Goal: Task Accomplishment & Management: Manage account settings

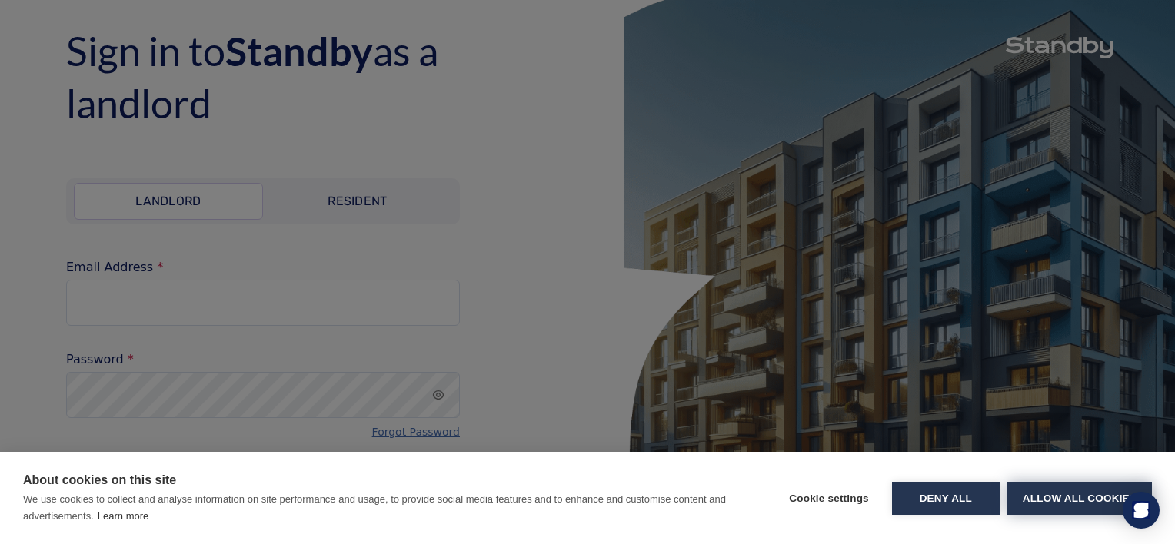
click at [1063, 504] on button "Allow all cookies" at bounding box center [1079, 498] width 145 height 33
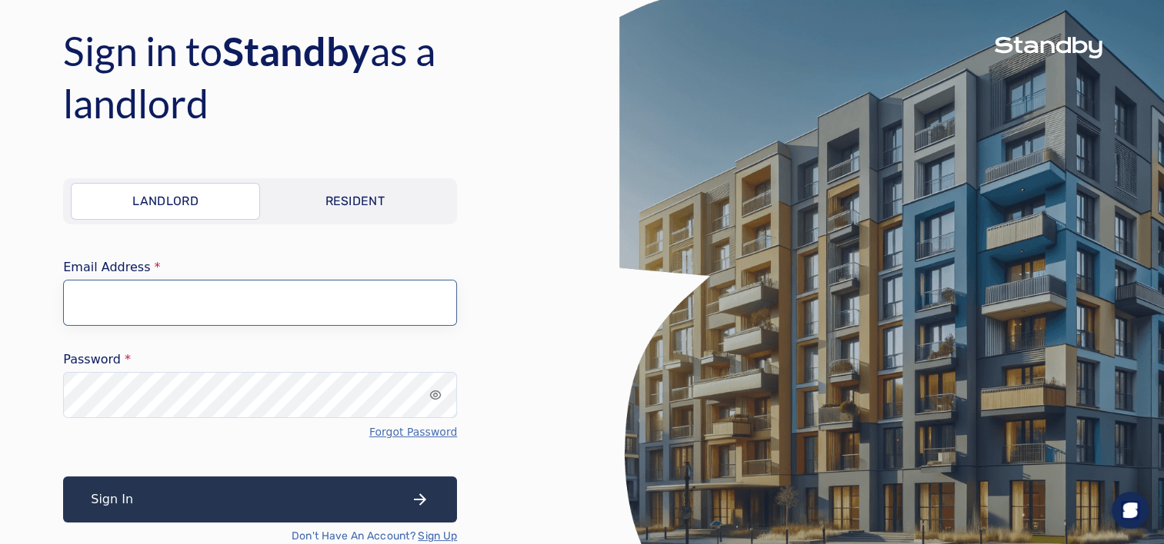
click at [230, 292] on input "Email Address" at bounding box center [260, 303] width 394 height 46
click at [235, 314] on input "Email Address" at bounding box center [260, 303] width 394 height 46
paste input "**********"
type input "**********"
drag, startPoint x: 446, startPoint y: 300, endPoint x: -3, endPoint y: 332, distance: 450.3
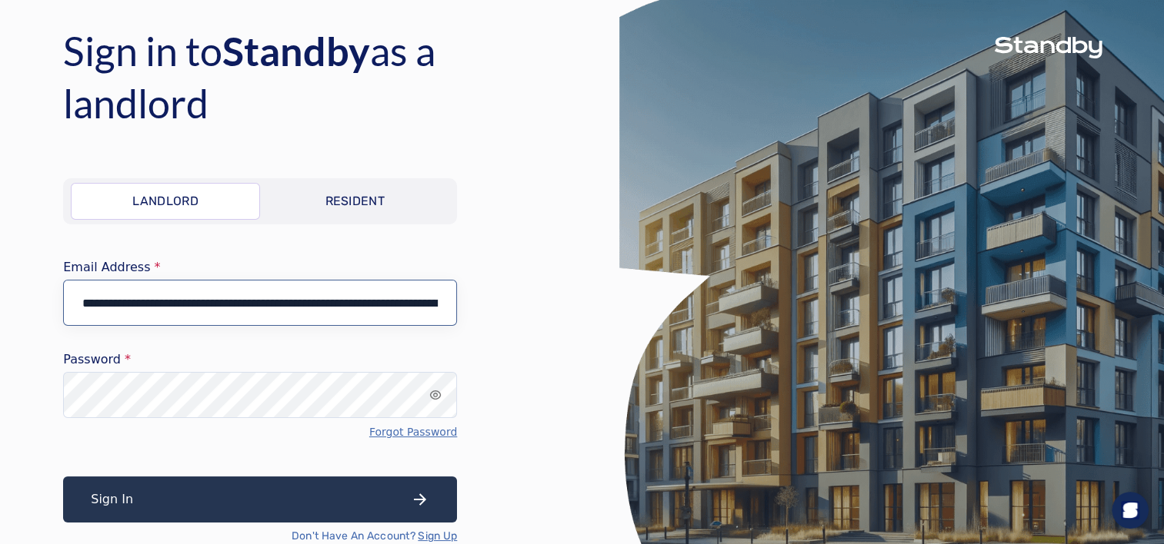
click at [0, 332] on html "Sign in to [GEOGRAPHIC_DATA] as a landlord Landlord Resident Email Address Pass…" at bounding box center [582, 298] width 1164 height 597
click at [275, 312] on input "Email Address" at bounding box center [260, 303] width 394 height 46
paste input "**********"
drag, startPoint x: 445, startPoint y: 305, endPoint x: 6, endPoint y: 335, distance: 439.4
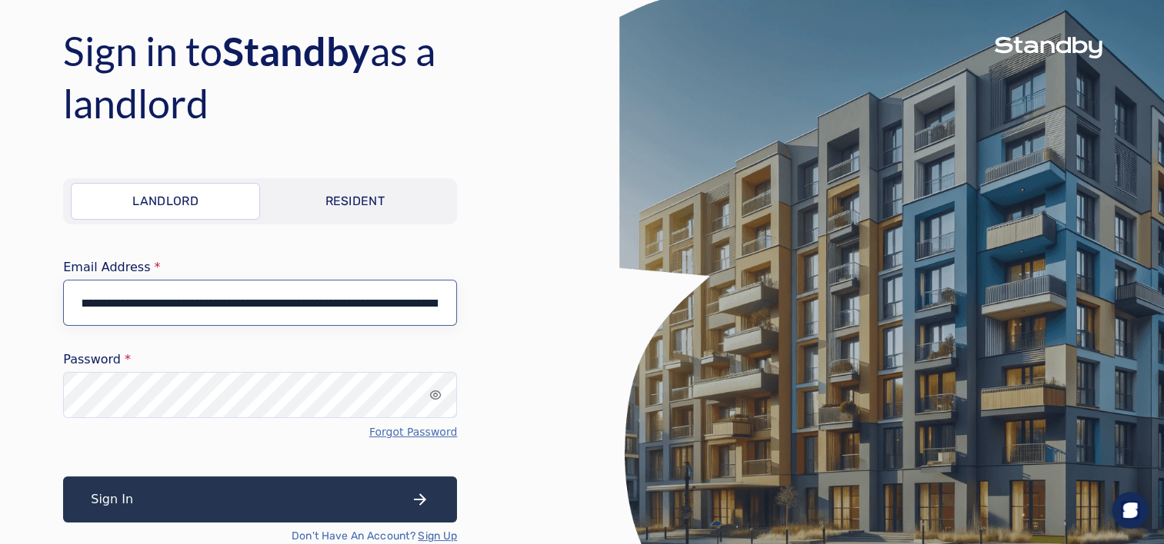
click at [3, 336] on div "Sign in to [GEOGRAPHIC_DATA] as a landlord Landlord Resident Email Address Pass…" at bounding box center [309, 298] width 619 height 597
drag, startPoint x: 440, startPoint y: 301, endPoint x: -3, endPoint y: 368, distance: 448.0
click at [0, 368] on html "Sign in to [GEOGRAPHIC_DATA] as a landlord Landlord Resident Email Address Pass…" at bounding box center [582, 298] width 1164 height 597
type input "**********"
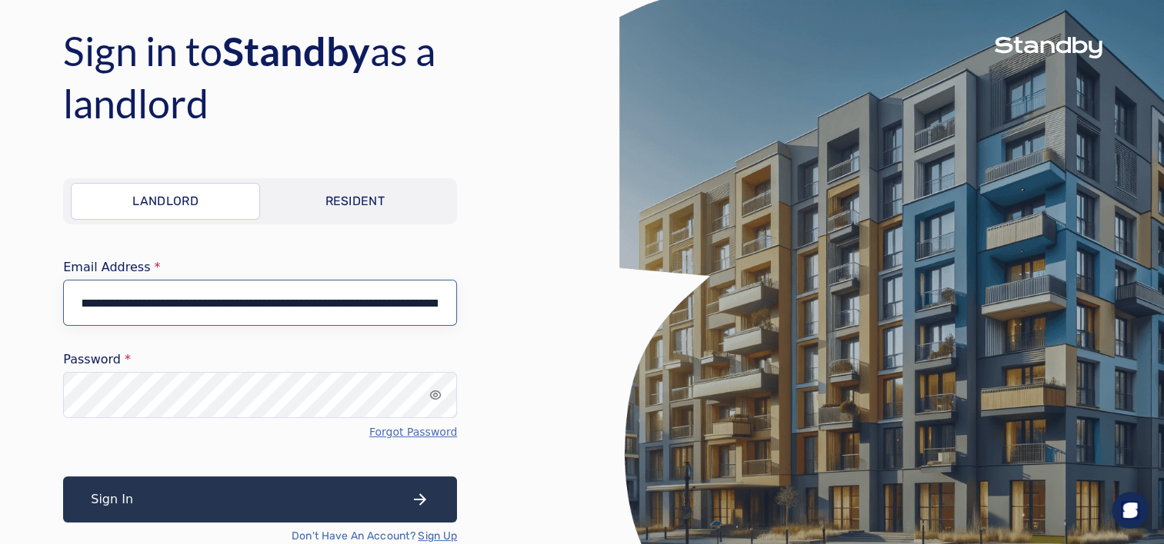
scroll to position [0, 0]
drag, startPoint x: 438, startPoint y: 305, endPoint x: 26, endPoint y: 381, distance: 419.2
click at [13, 384] on div "**********" at bounding box center [309, 298] width 619 height 597
click at [273, 317] on input "Email Address" at bounding box center [260, 303] width 394 height 46
type input "**********"
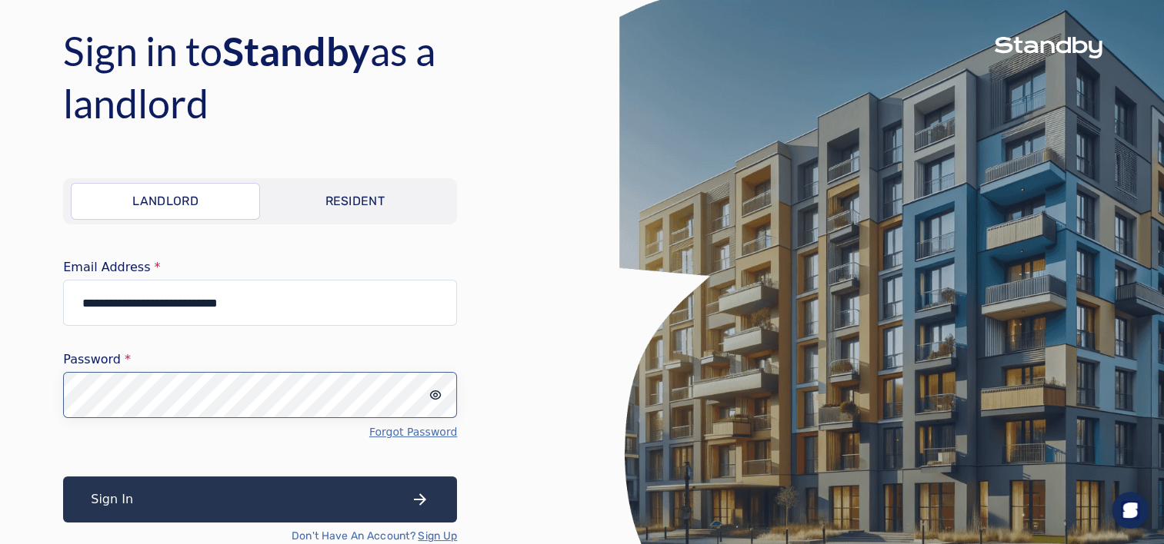
scroll to position [0, 8543]
click at [0, 437] on html "**********" at bounding box center [582, 298] width 1164 height 597
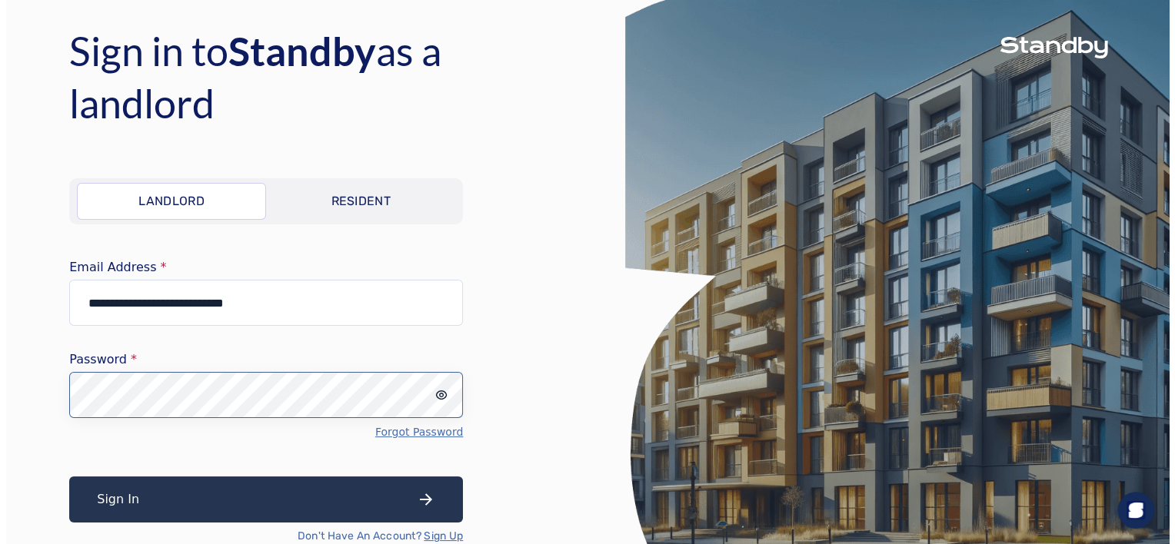
scroll to position [0, 0]
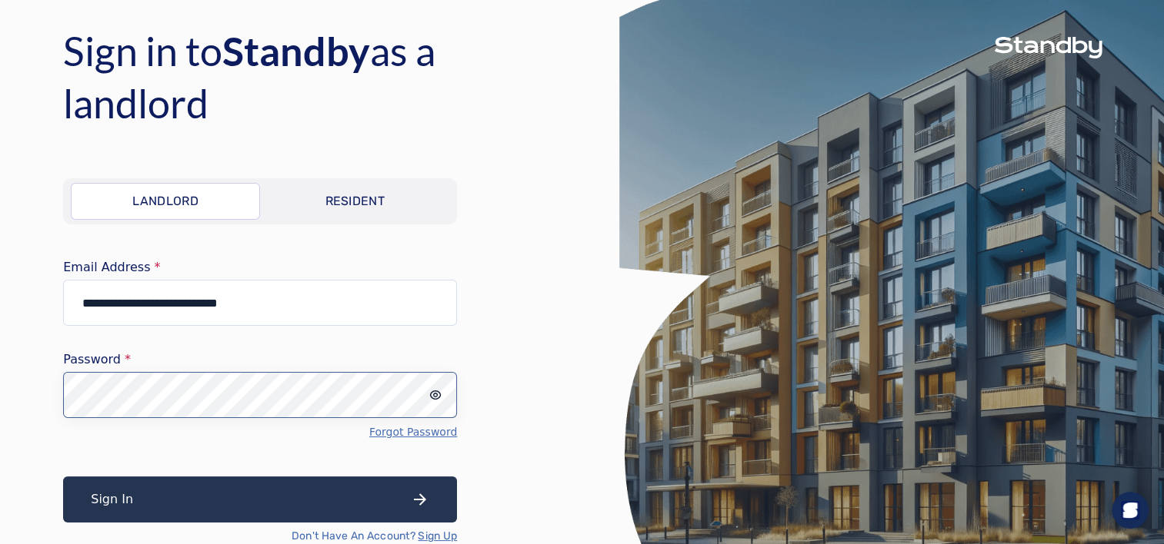
click at [0, 511] on html "**********" at bounding box center [582, 298] width 1164 height 597
click at [32, 431] on div "**********" at bounding box center [309, 298] width 619 height 597
click at [63, 477] on button "Sign In" at bounding box center [260, 500] width 394 height 46
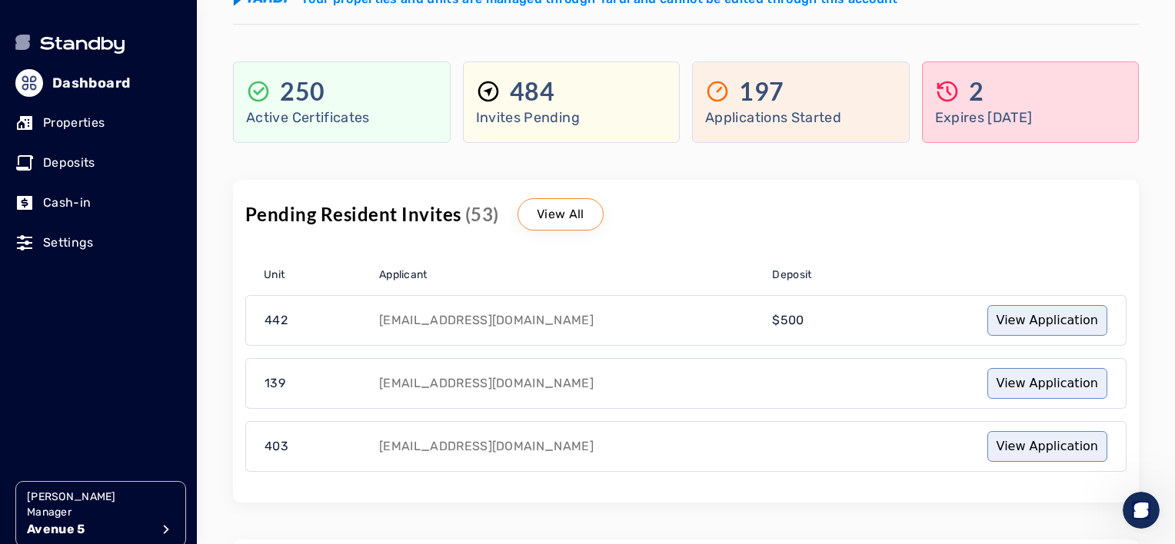
scroll to position [154, 0]
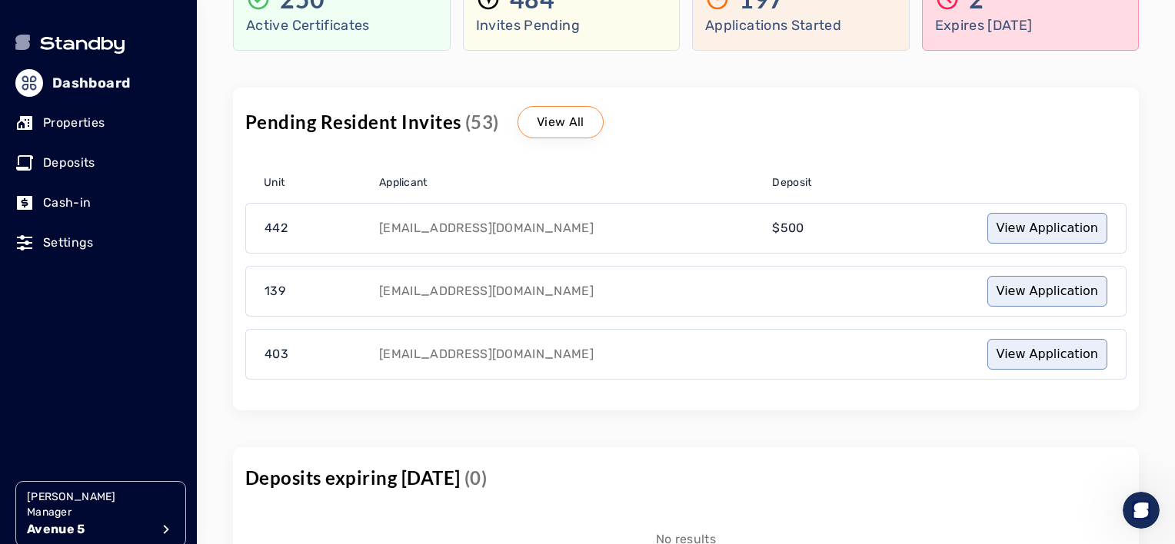
click at [561, 122] on p "View All" at bounding box center [561, 122] width 48 height 18
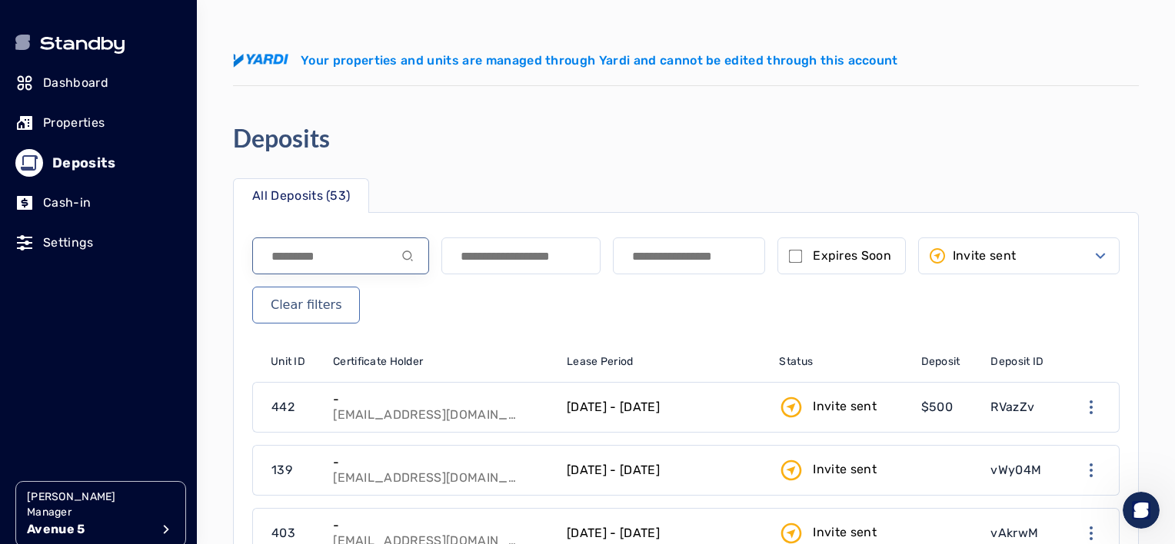
click at [369, 251] on input at bounding box center [340, 256] width 177 height 37
type input "***"
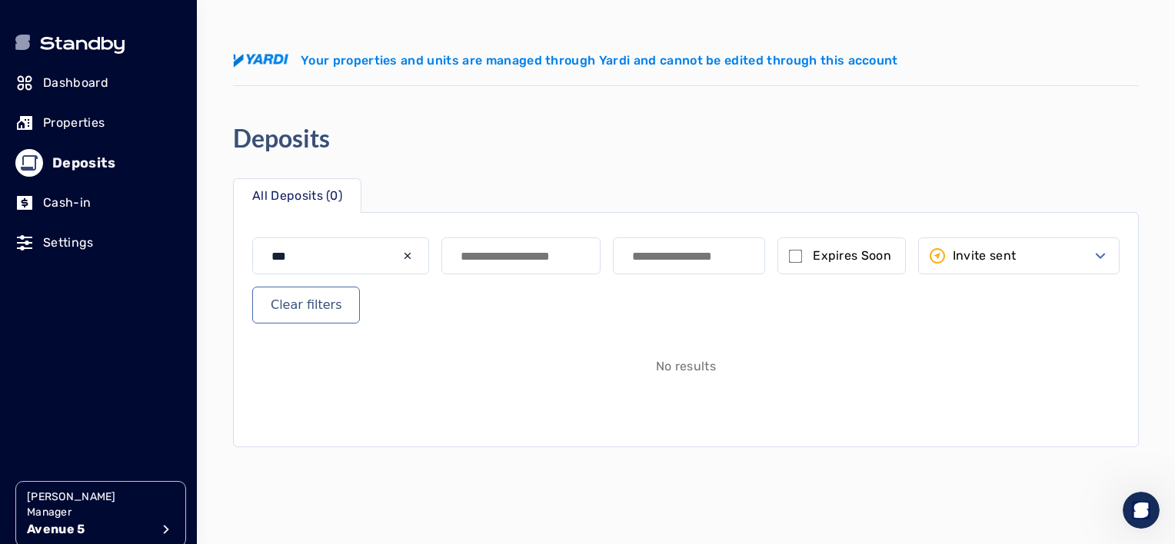
click at [75, 87] on p "Dashboard" at bounding box center [75, 83] width 65 height 18
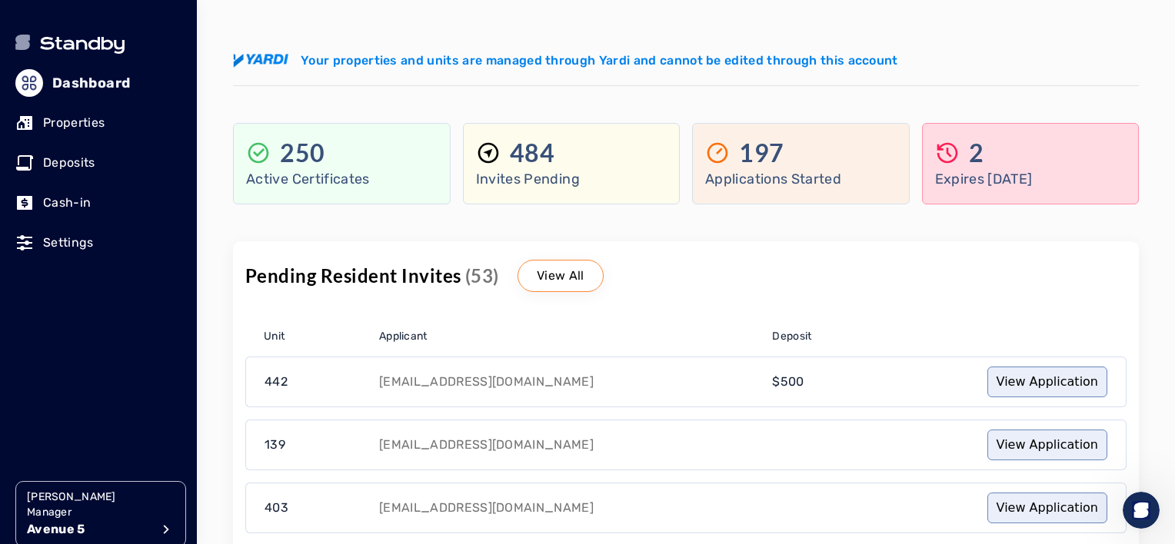
click at [80, 125] on p "Properties" at bounding box center [74, 123] width 62 height 18
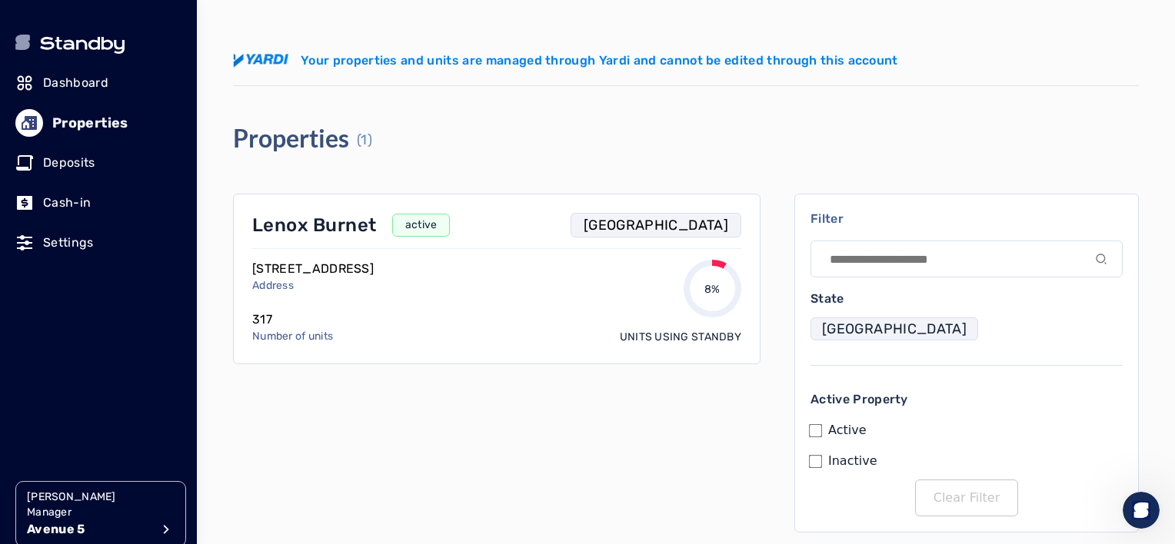
click at [74, 85] on p "Dashboard" at bounding box center [75, 83] width 65 height 18
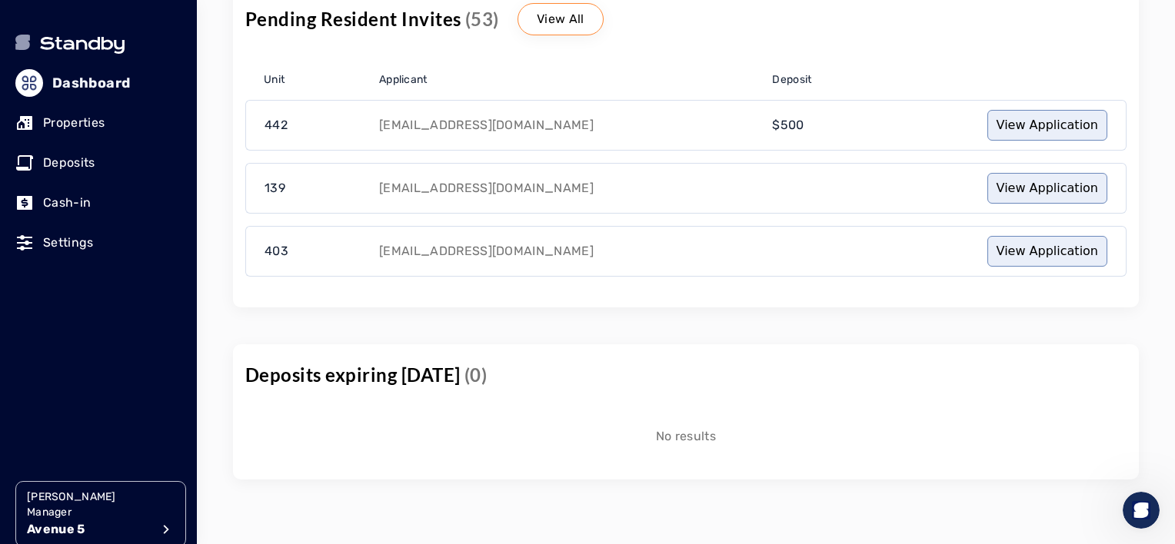
scroll to position [314, 0]
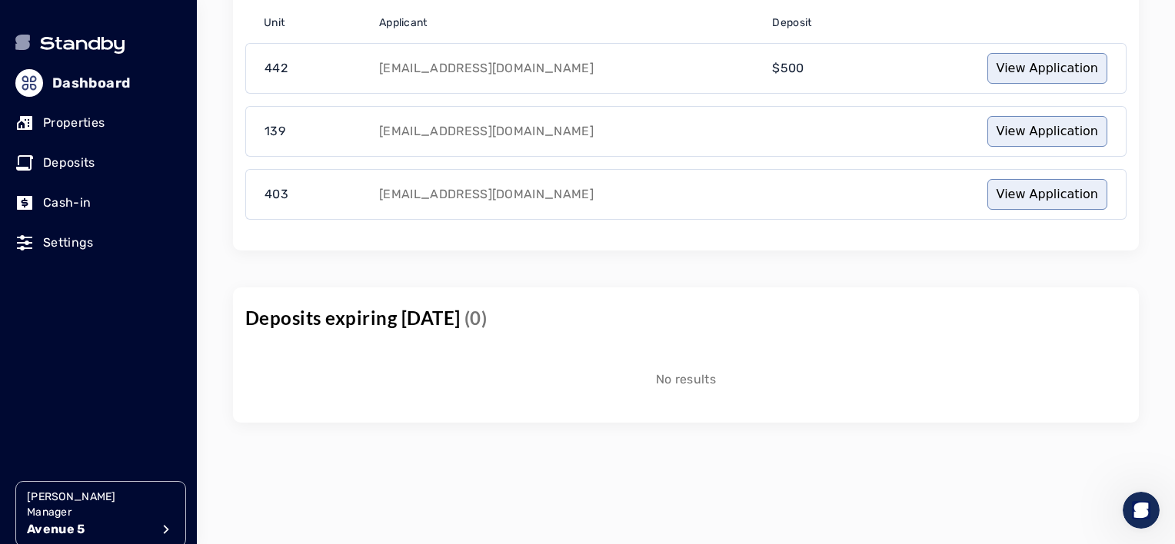
click at [75, 176] on link "Deposits" at bounding box center [98, 163] width 166 height 34
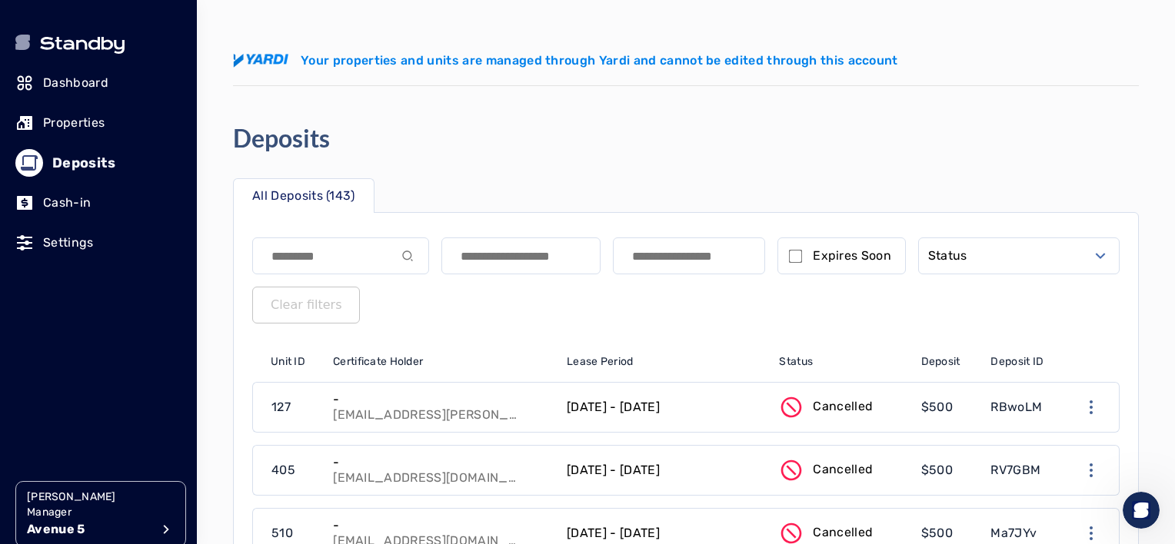
click at [92, 89] on p "Dashboard" at bounding box center [75, 83] width 65 height 18
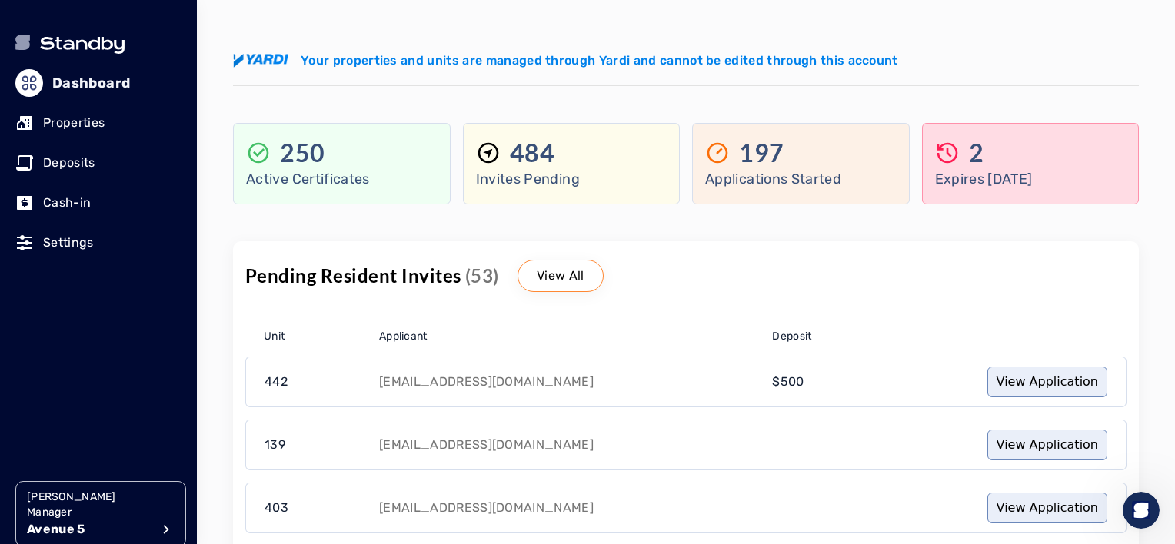
click at [340, 175] on p "Active Certificates" at bounding box center [341, 179] width 191 height 22
click at [79, 163] on p "Deposits" at bounding box center [69, 163] width 52 height 18
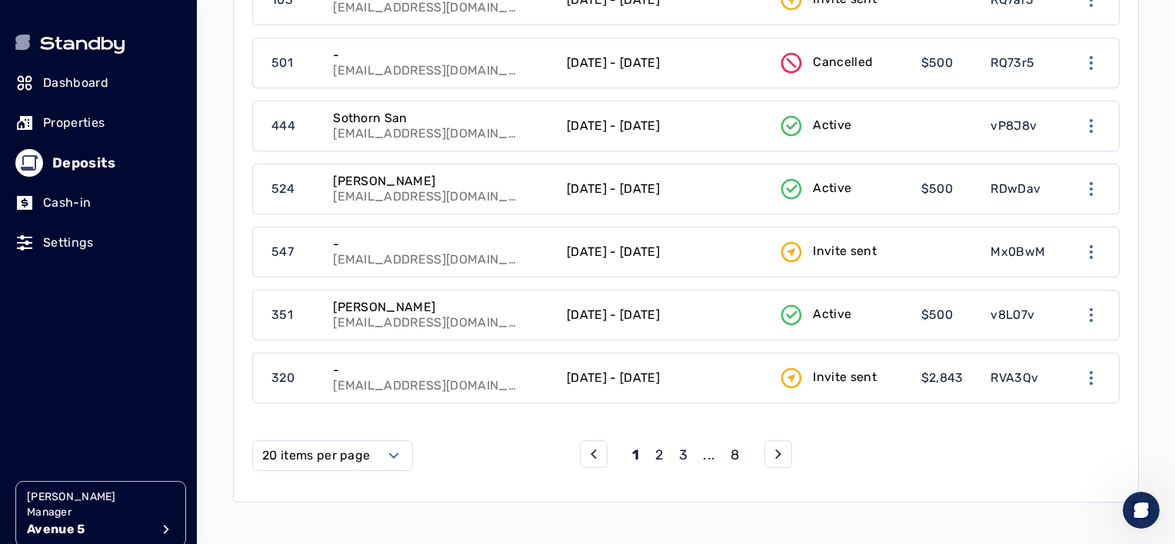
scroll to position [1302, 0]
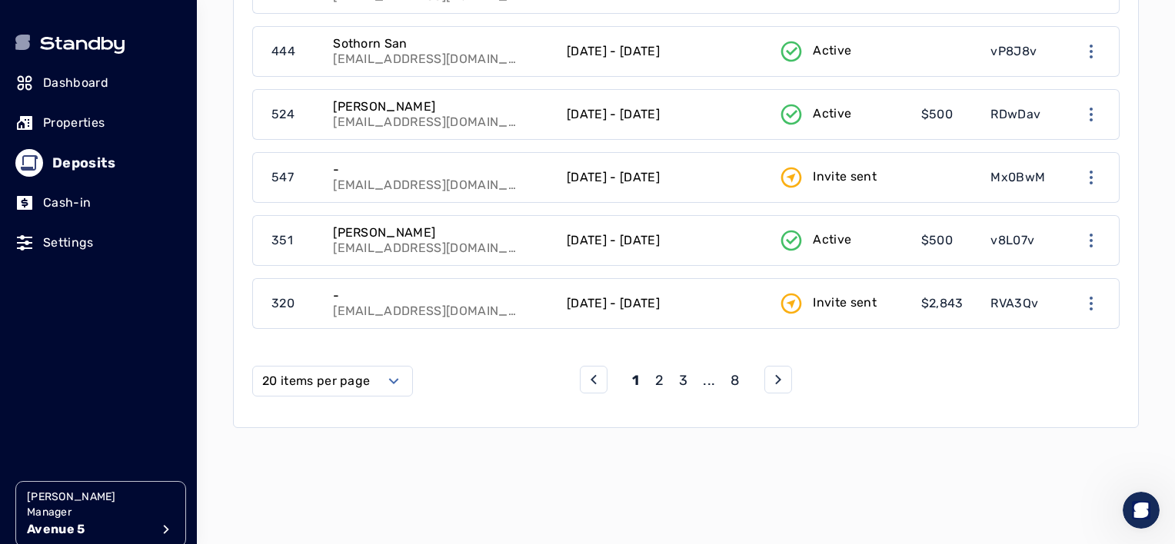
click at [664, 375] on div "1 2 3 ... 8" at bounding box center [686, 381] width 108 height 22
click at [661, 375] on p "2" at bounding box center [659, 381] width 8 height 22
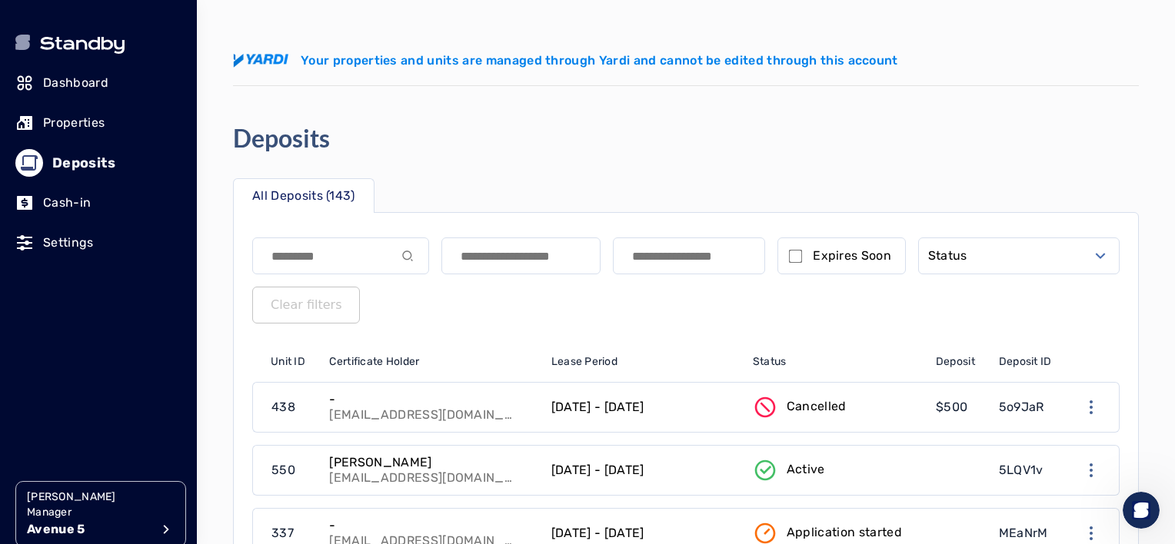
click at [375, 143] on div "Deposits" at bounding box center [676, 138] width 887 height 31
click at [351, 254] on input at bounding box center [340, 256] width 177 height 37
type input "***"
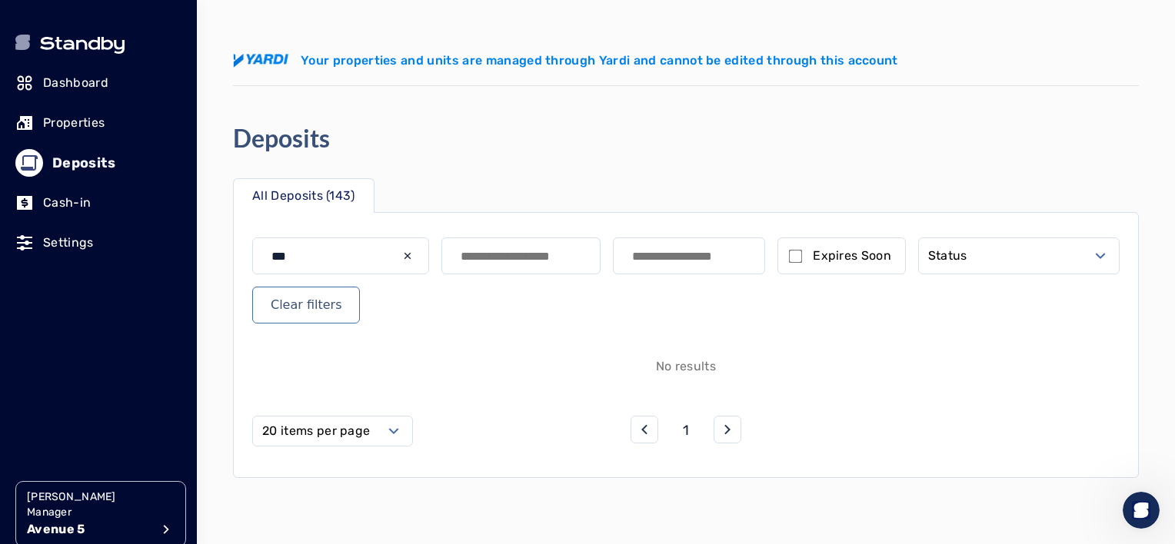
click at [91, 84] on p "Dashboard" at bounding box center [75, 83] width 65 height 18
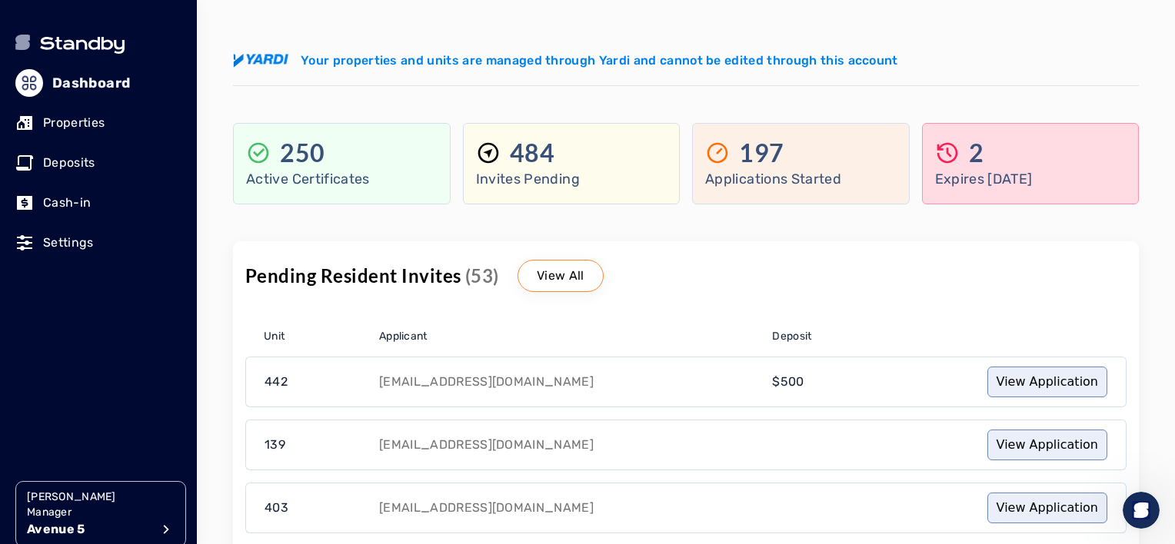
click at [338, 145] on div "250" at bounding box center [341, 153] width 191 height 31
click at [1071, 151] on div "2" at bounding box center [1030, 153] width 191 height 31
click at [981, 152] on p "2" at bounding box center [976, 153] width 15 height 31
click at [823, 156] on div "197" at bounding box center [800, 153] width 191 height 31
click at [731, 172] on p "Applications Started" at bounding box center [800, 179] width 191 height 22
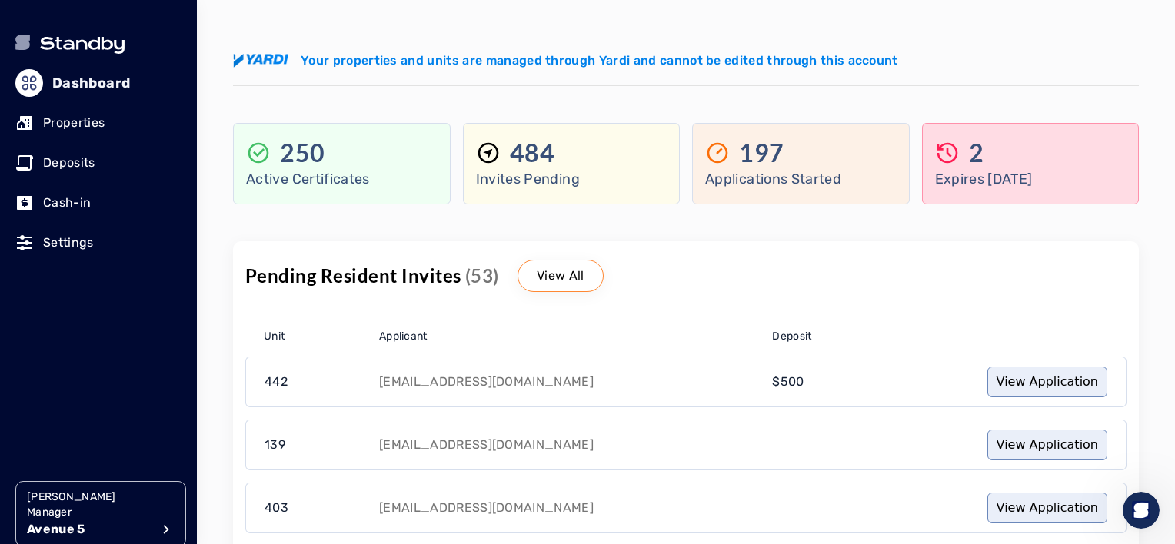
click at [529, 154] on p "484" at bounding box center [532, 153] width 45 height 31
click at [874, 155] on div "197" at bounding box center [800, 153] width 191 height 31
drag, startPoint x: 754, startPoint y: 278, endPoint x: 744, endPoint y: 283, distance: 11.4
click at [754, 278] on div "Pending Resident Invites (53) View All" at bounding box center [685, 276] width 881 height 32
click at [532, 258] on div "Pending Resident Invites (53) View All Unit Applicant Deposit 442 [EMAIL_ADDRES…" at bounding box center [686, 402] width 906 height 323
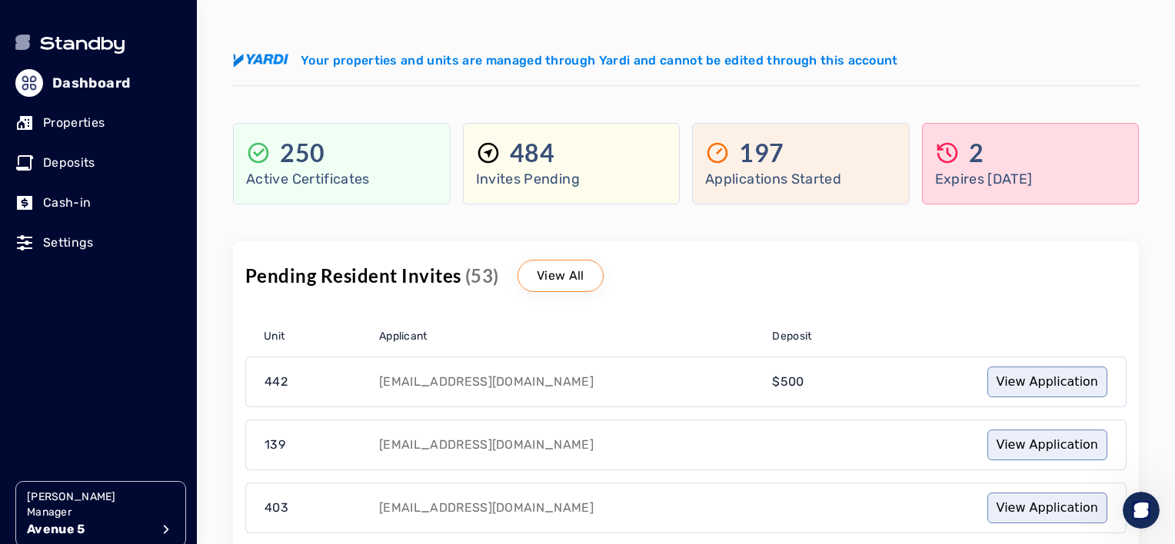
click at [538, 274] on p "View All" at bounding box center [561, 276] width 48 height 18
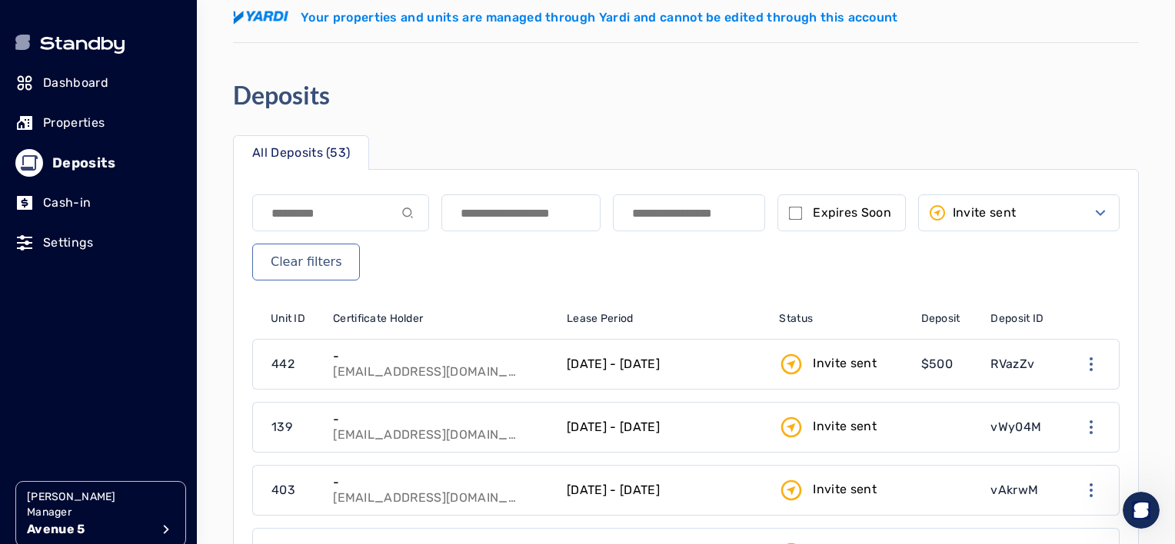
scroll to position [77, 0]
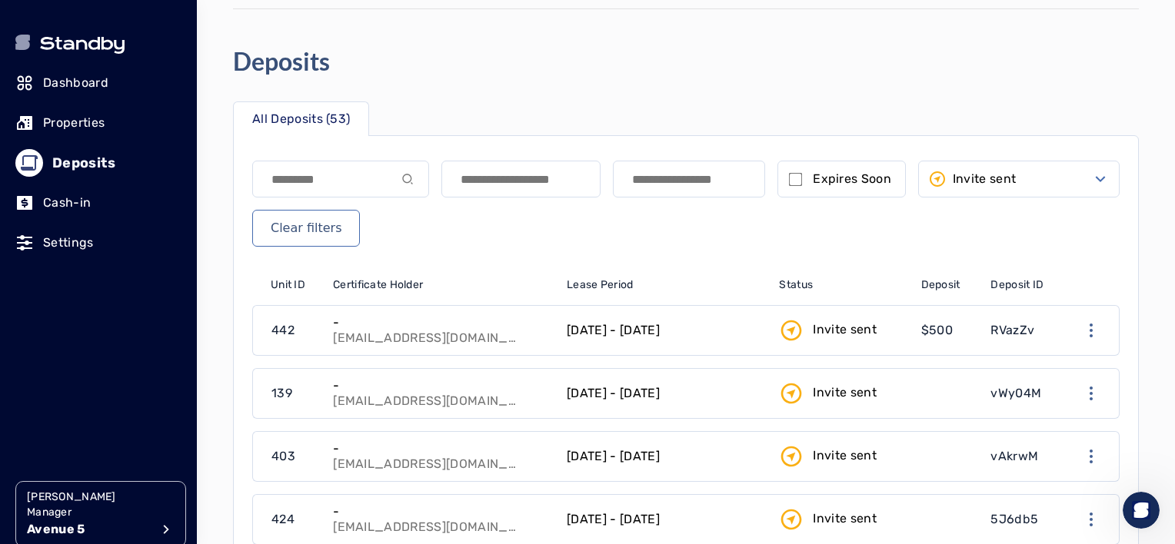
click at [966, 178] on p "Invite sent" at bounding box center [985, 179] width 64 height 18
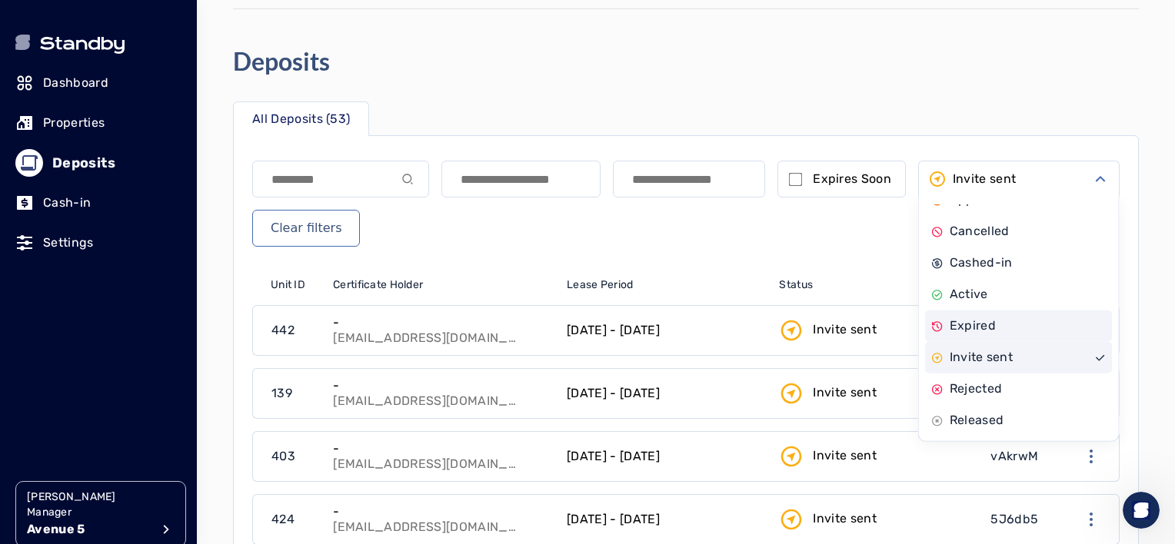
scroll to position [122, 0]
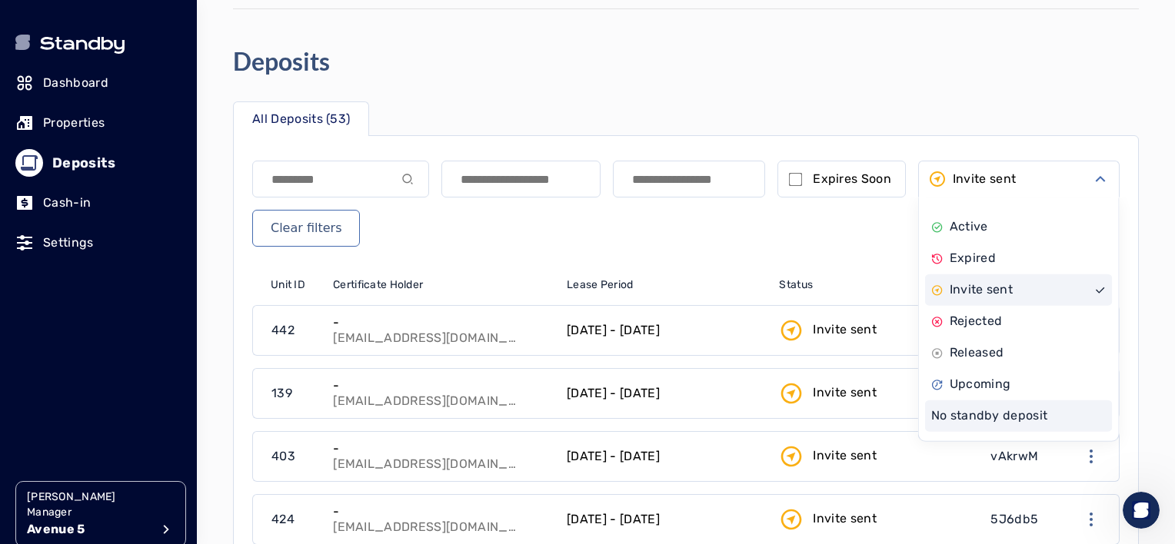
click at [1027, 418] on p "No standby deposit" at bounding box center [989, 416] width 117 height 18
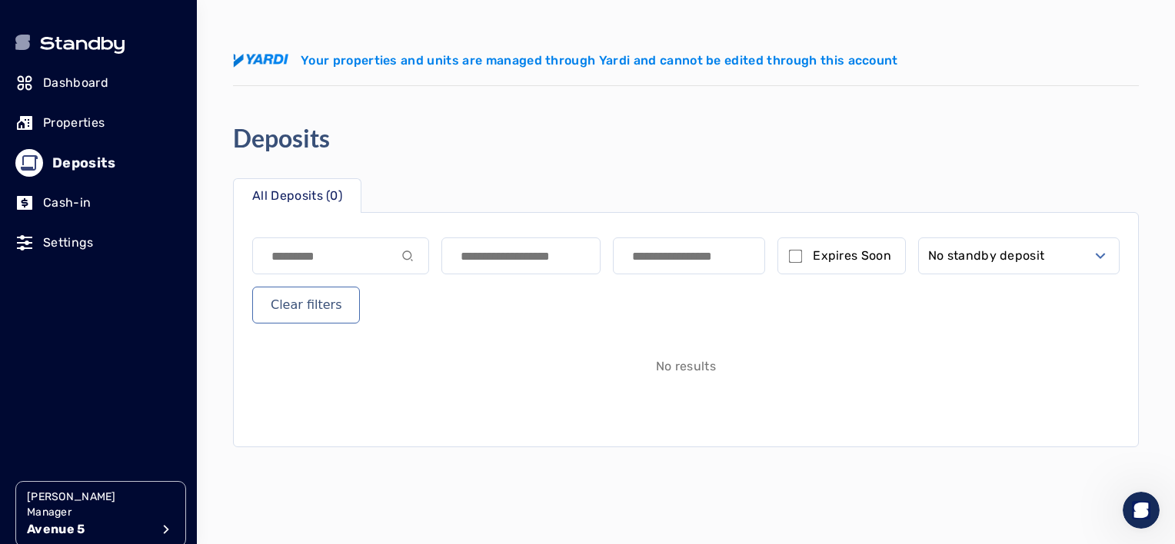
click at [1021, 250] on p "No standby deposit" at bounding box center [986, 256] width 117 height 18
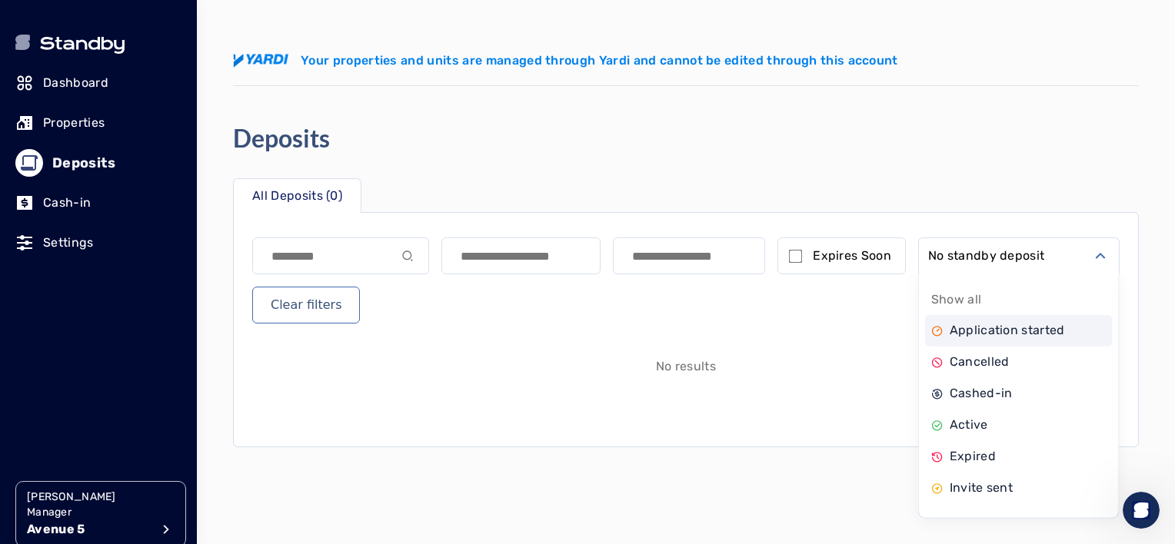
click at [1018, 330] on p "Application started" at bounding box center [1007, 330] width 115 height 18
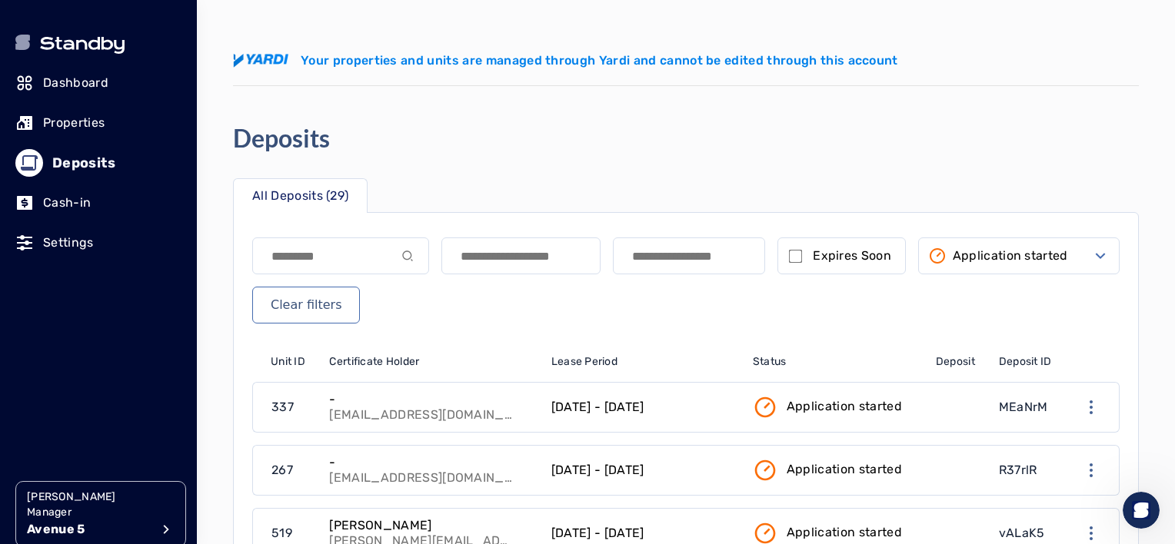
click at [969, 256] on p "Application started" at bounding box center [1010, 256] width 115 height 18
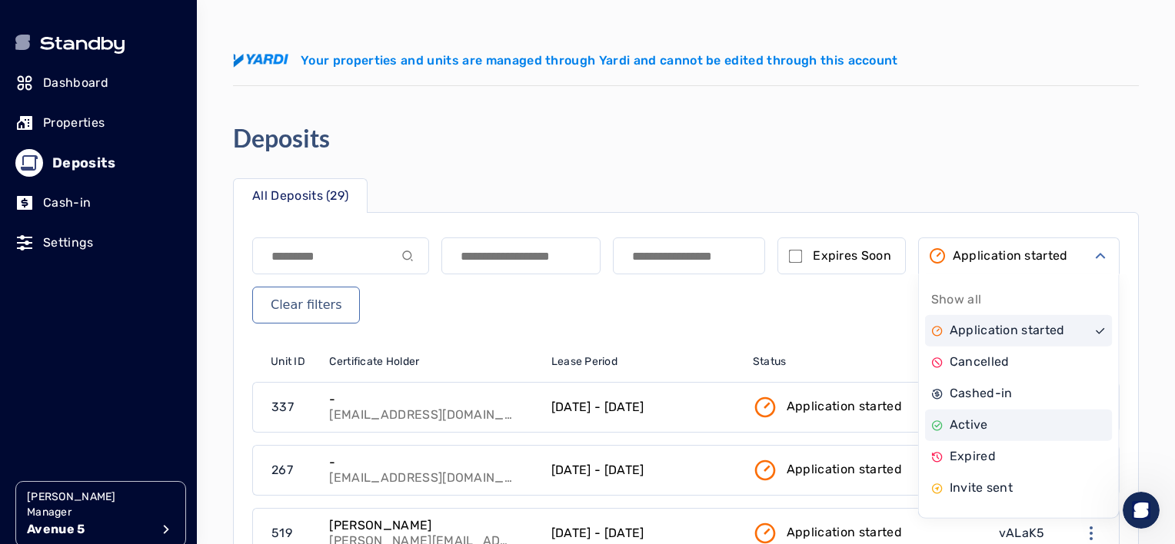
scroll to position [122, 0]
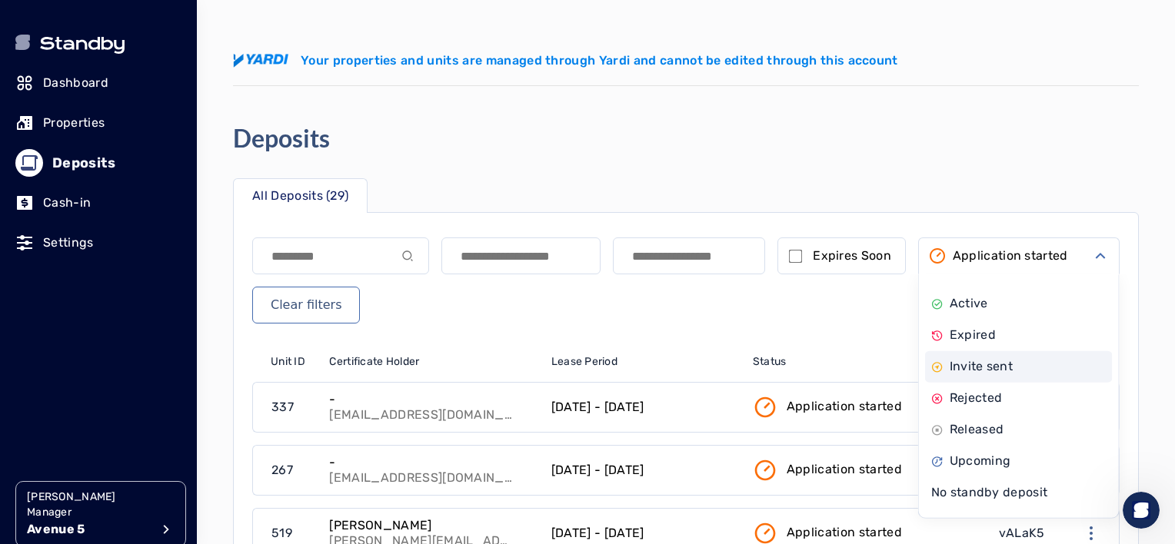
click at [987, 368] on p "Invite sent" at bounding box center [982, 367] width 64 height 18
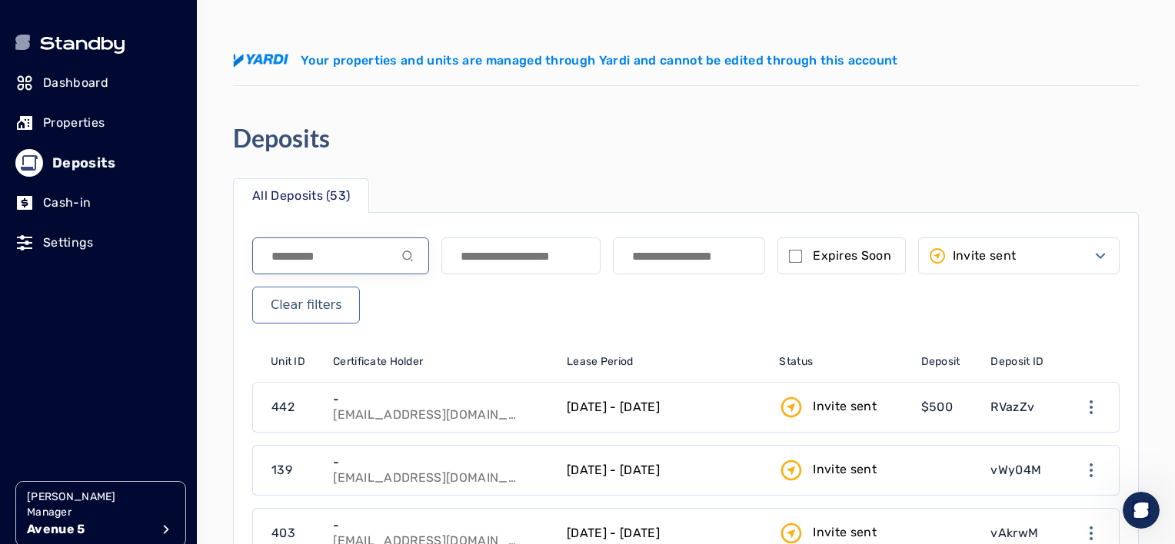
click at [292, 253] on input at bounding box center [340, 256] width 177 height 37
type input "***"
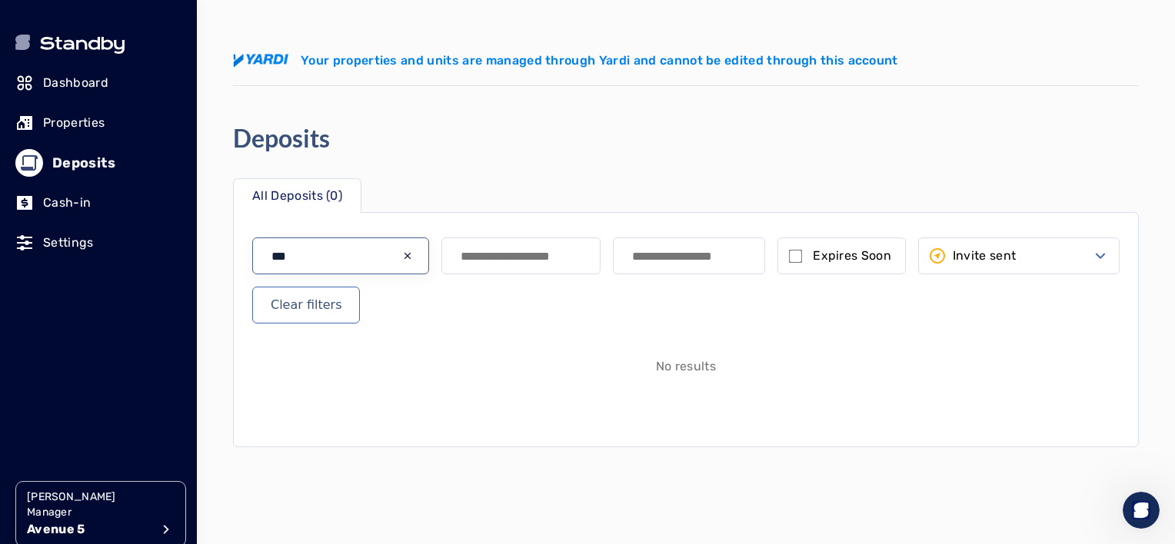
drag, startPoint x: 311, startPoint y: 256, endPoint x: 252, endPoint y: 261, distance: 58.6
click at [252, 261] on input "***" at bounding box center [340, 256] width 177 height 37
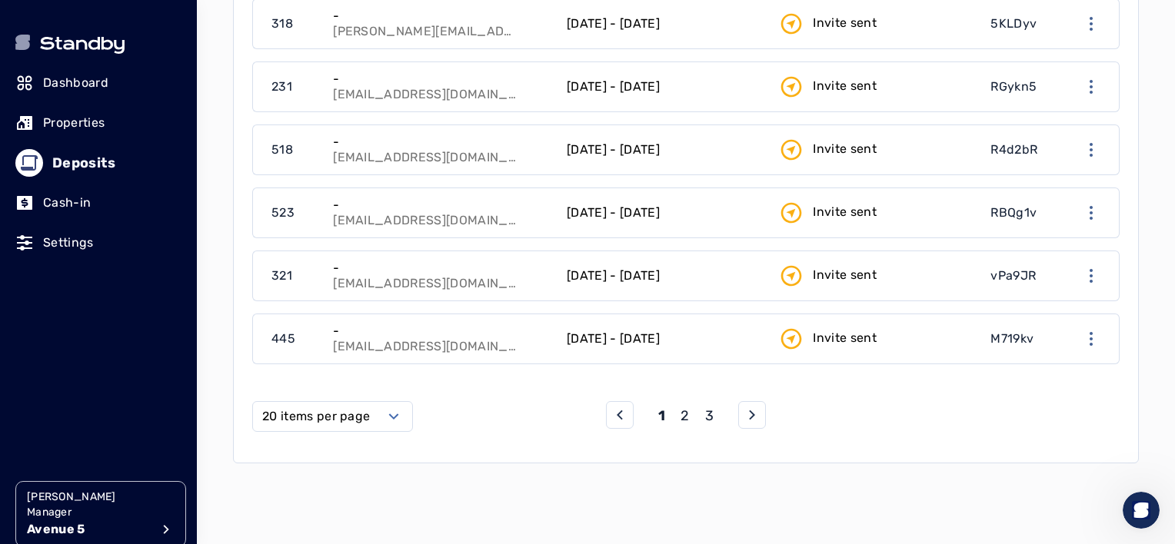
scroll to position [1302, 0]
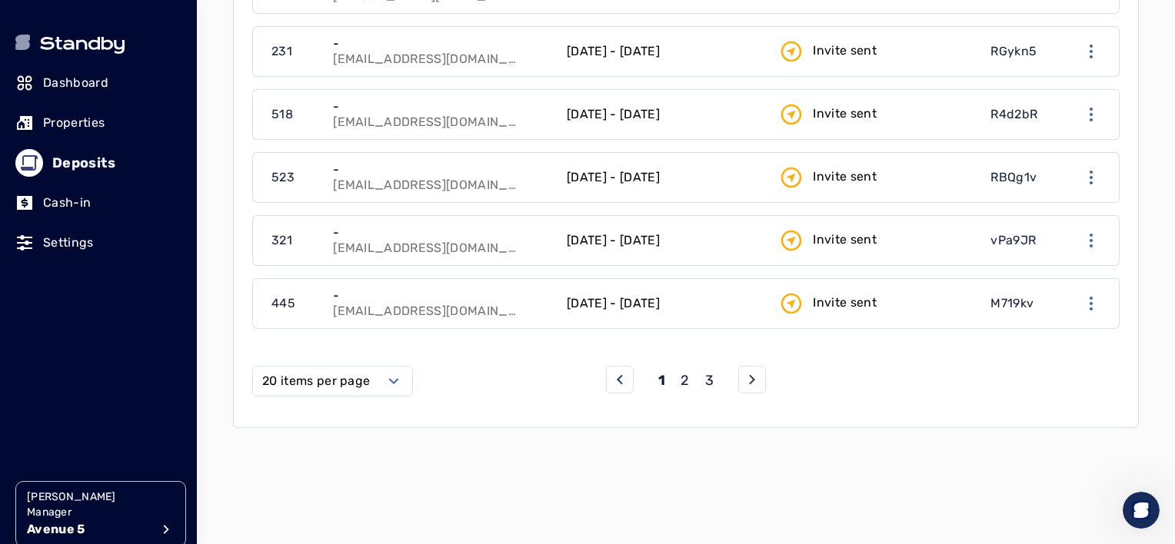
click at [685, 385] on div "1 2 3" at bounding box center [686, 380] width 160 height 28
click at [684, 381] on p "2" at bounding box center [685, 381] width 8 height 22
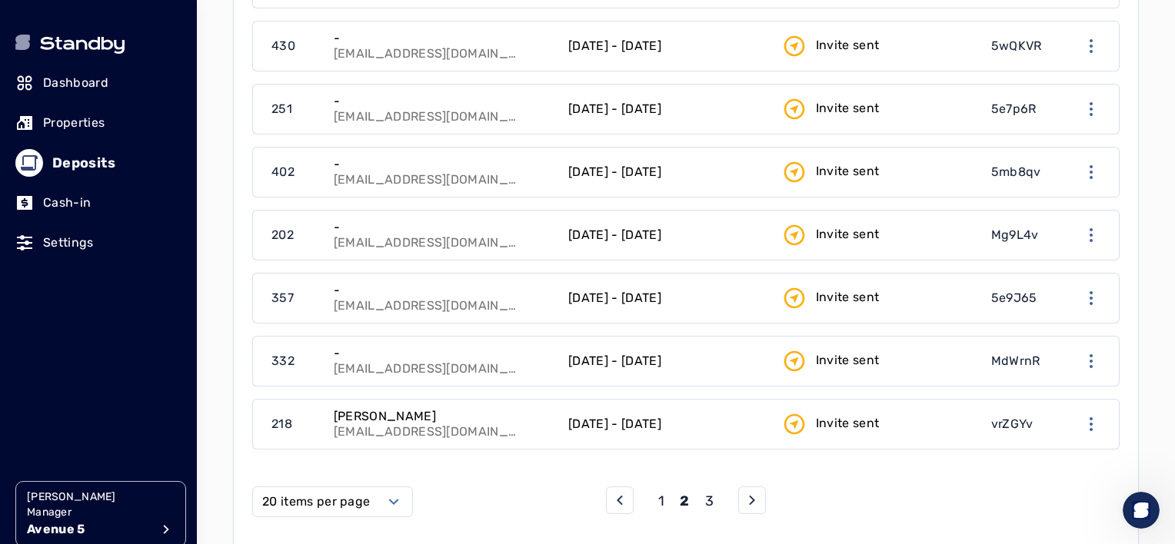
scroll to position [1302, 0]
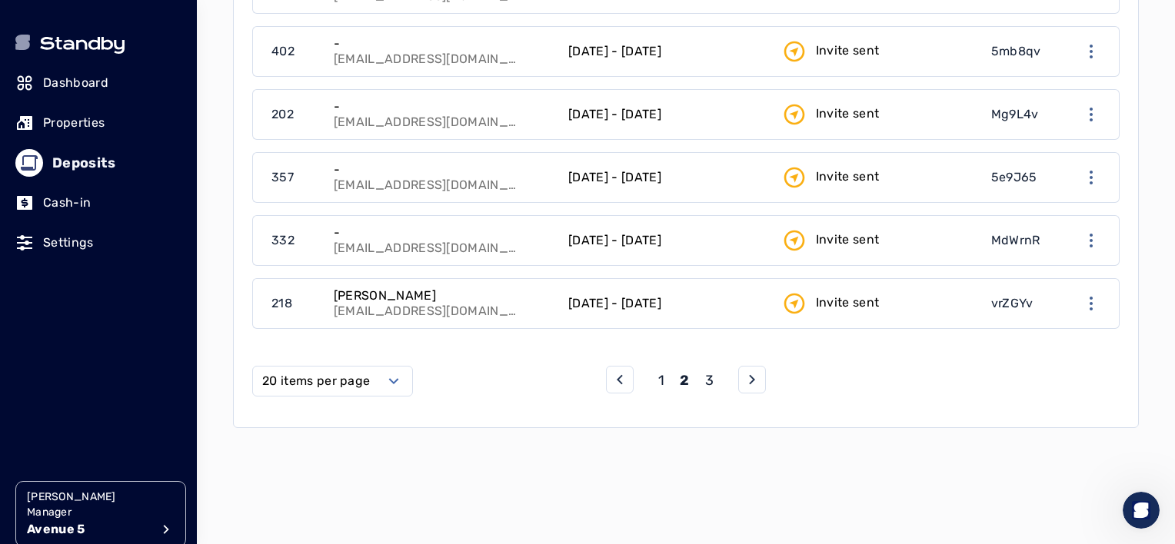
click at [714, 368] on div "1 2 3" at bounding box center [686, 380] width 160 height 28
click at [711, 371] on p "3" at bounding box center [709, 381] width 8 height 22
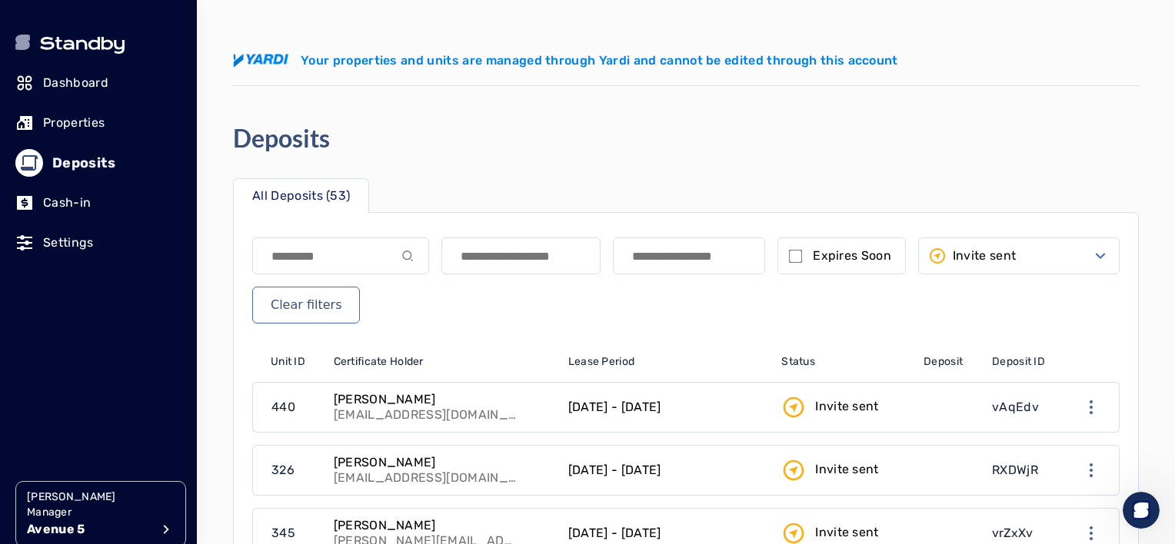
click at [68, 83] on p "Dashboard" at bounding box center [75, 83] width 65 height 18
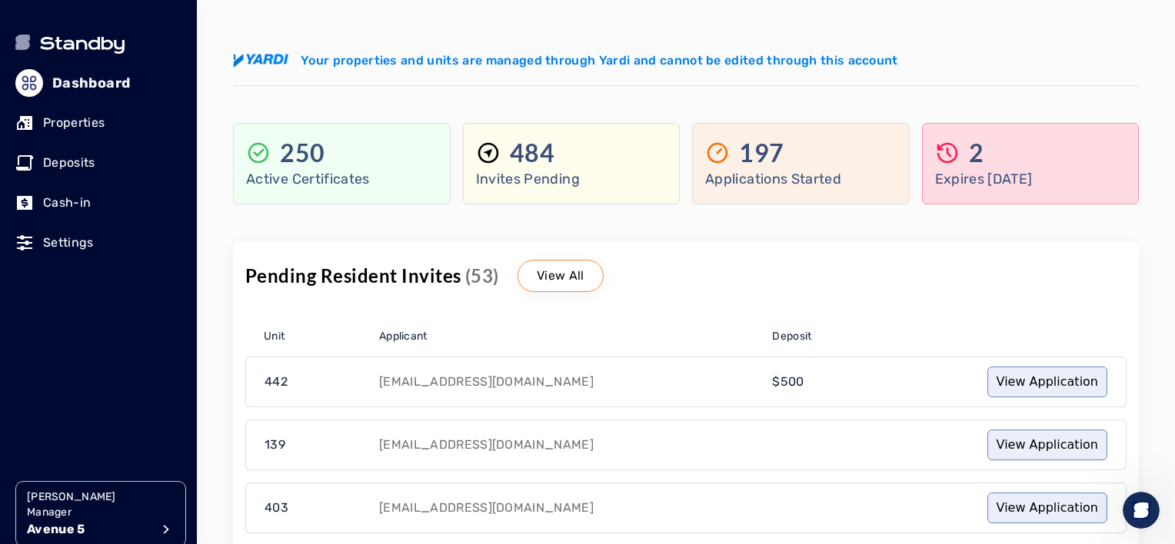
click at [75, 163] on p "Deposits" at bounding box center [69, 163] width 52 height 18
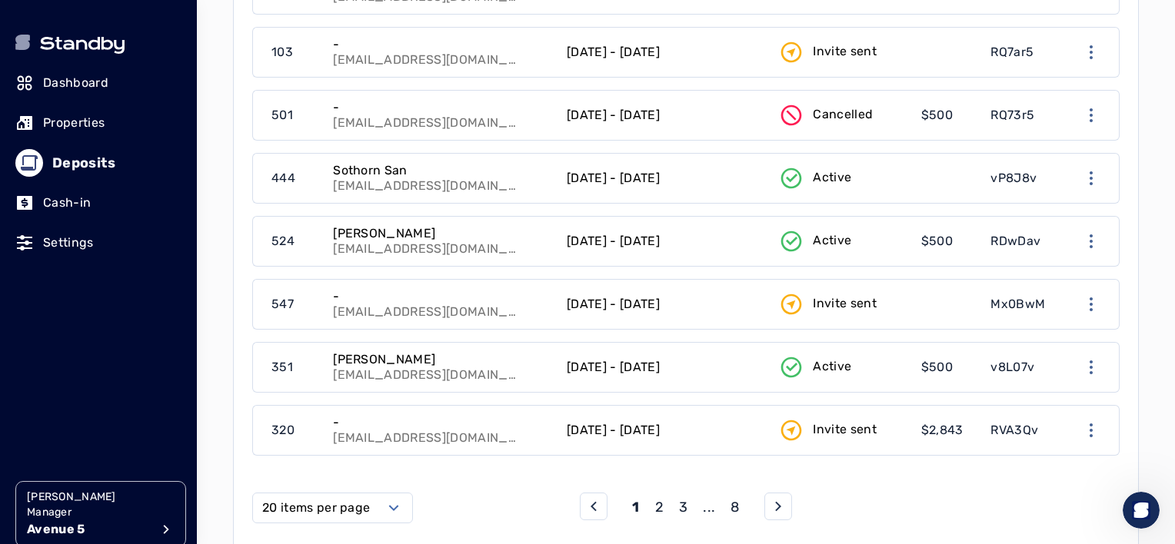
scroll to position [1302, 0]
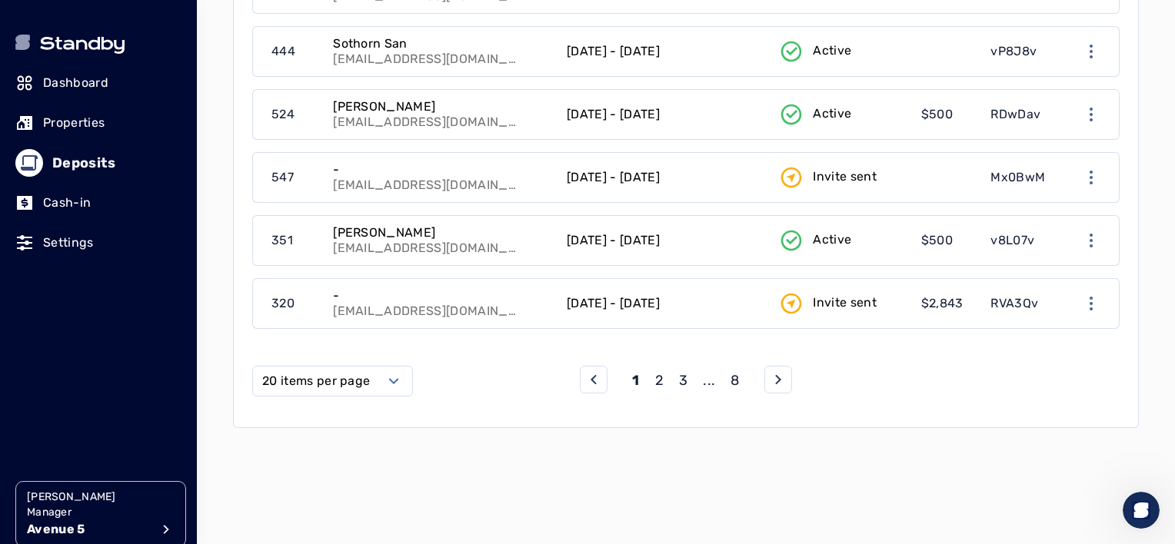
click at [664, 372] on p "2" at bounding box center [659, 381] width 8 height 22
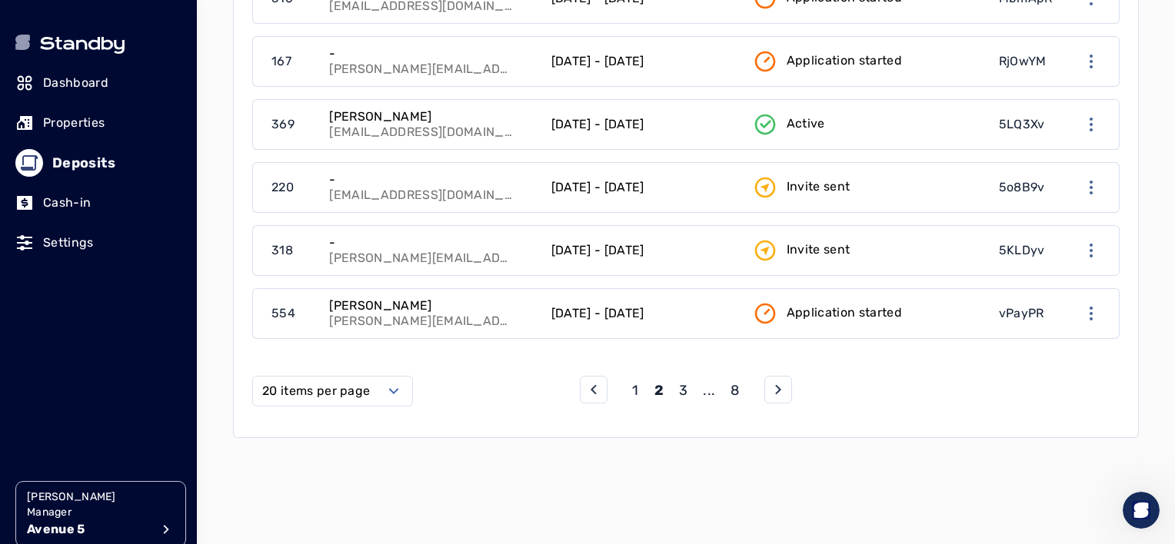
scroll to position [1302, 0]
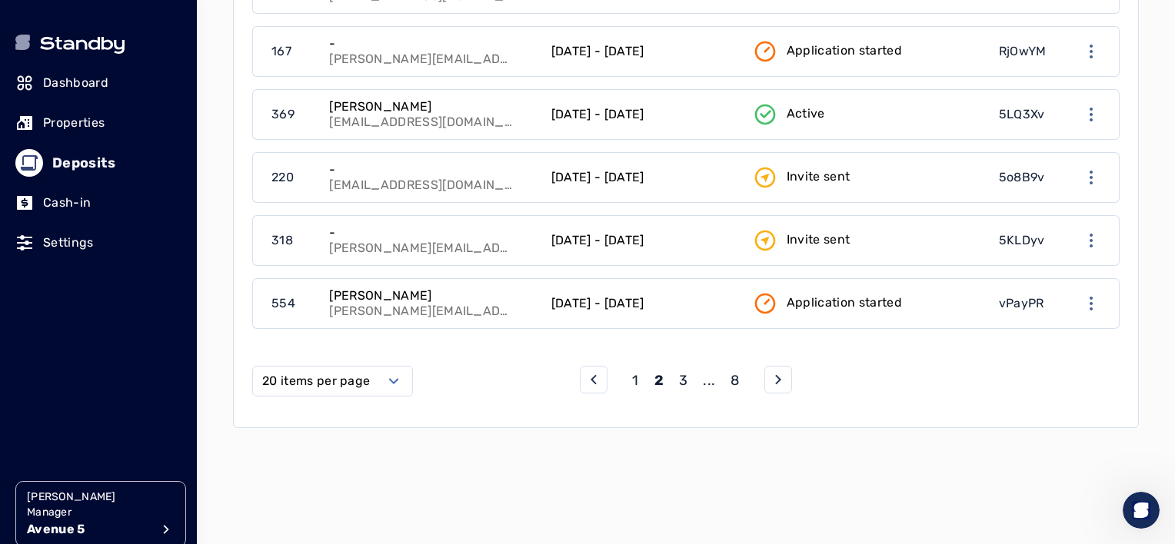
click at [679, 372] on p "3" at bounding box center [683, 381] width 8 height 22
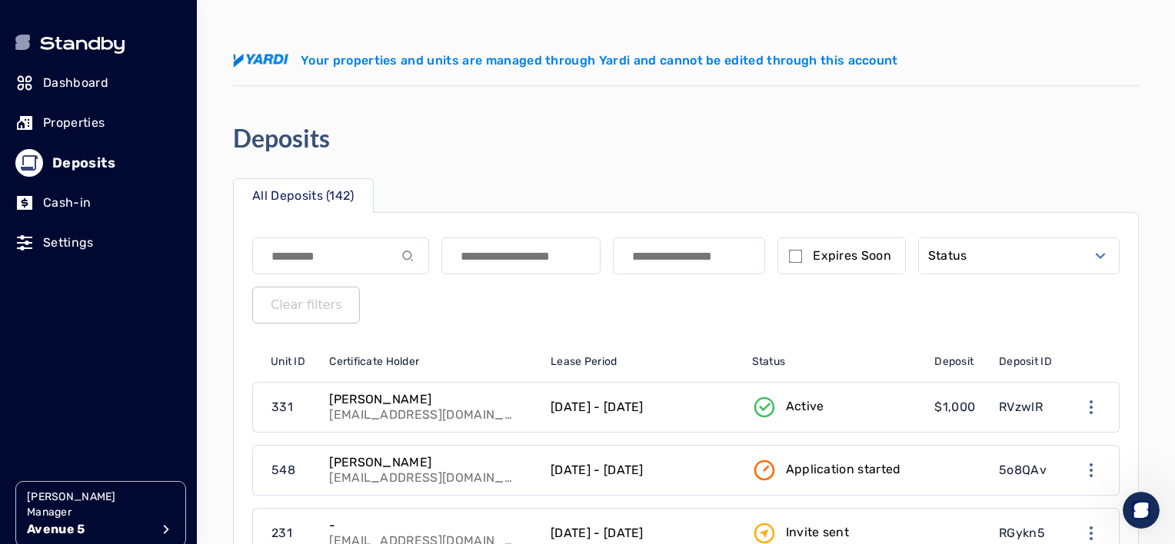
click at [78, 79] on p "Dashboard" at bounding box center [75, 83] width 65 height 18
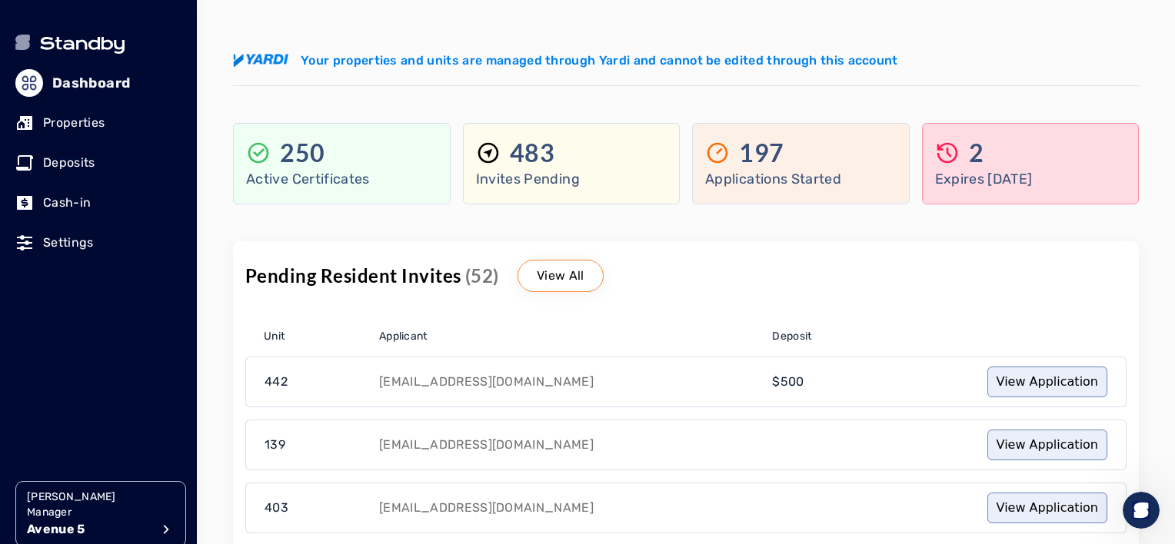
click at [570, 172] on p "Invites Pending" at bounding box center [571, 179] width 191 height 22
drag, startPoint x: 742, startPoint y: 170, endPoint x: 751, endPoint y: 168, distance: 8.8
click at [741, 169] on p "Applications Started" at bounding box center [800, 179] width 191 height 22
click at [977, 158] on p "2" at bounding box center [976, 153] width 15 height 31
click at [258, 152] on icon at bounding box center [258, 153] width 25 height 25
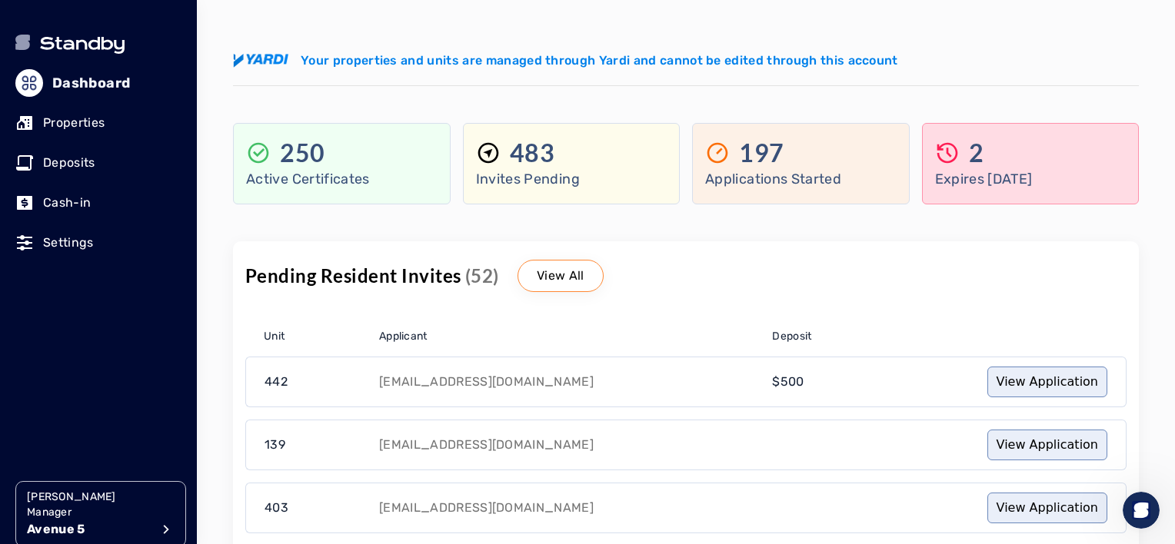
click at [284, 148] on p "250" at bounding box center [302, 153] width 45 height 31
drag, startPoint x: 834, startPoint y: 161, endPoint x: 825, endPoint y: 161, distance: 9.2
click at [834, 161] on div "197" at bounding box center [800, 153] width 191 height 31
click at [565, 274] on p "View All" at bounding box center [561, 276] width 48 height 18
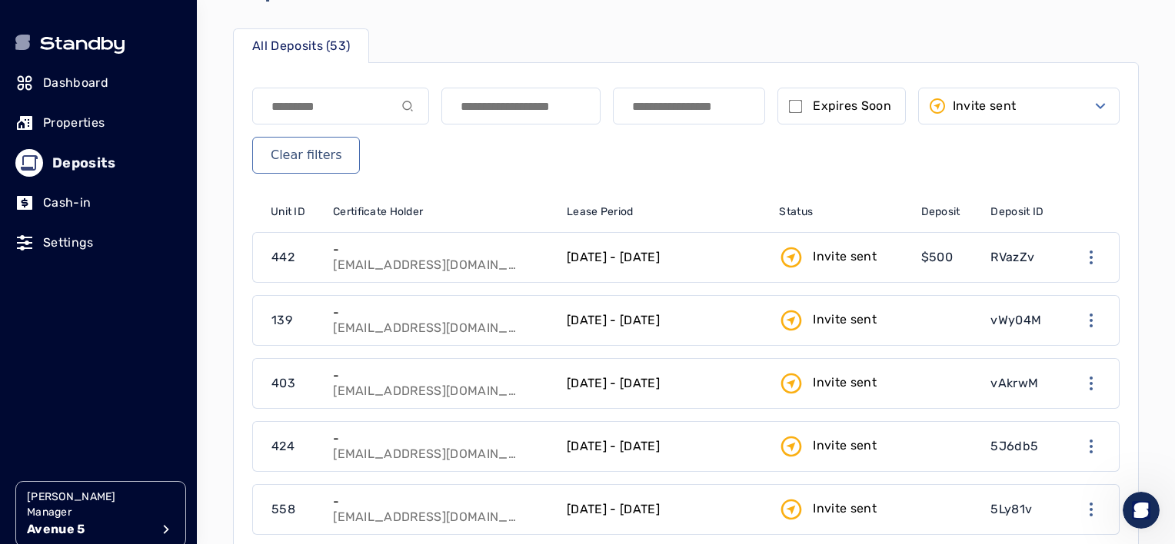
scroll to position [154, 0]
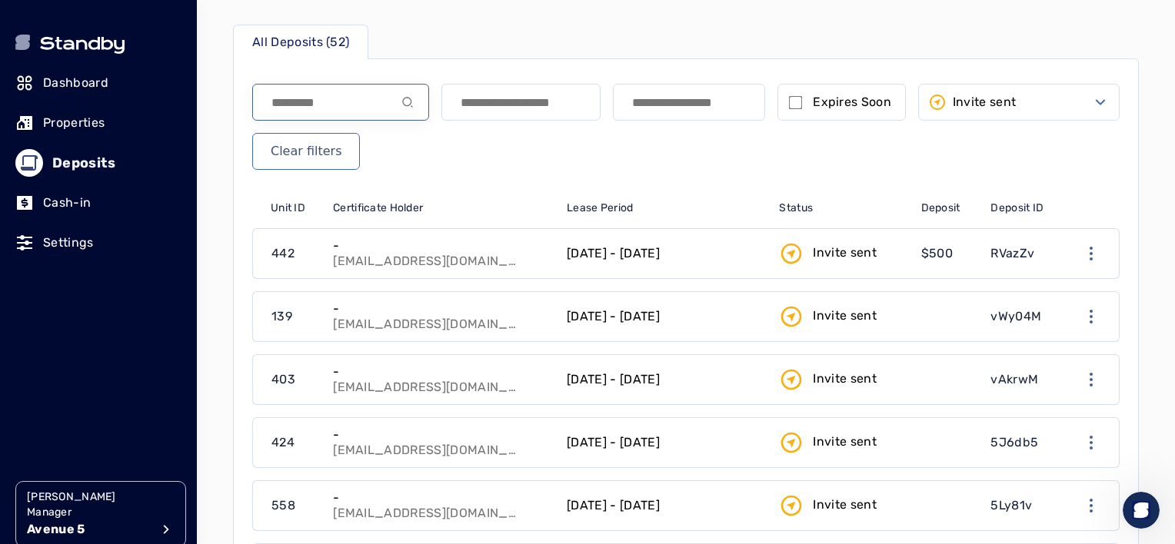
click at [341, 93] on input at bounding box center [340, 102] width 177 height 37
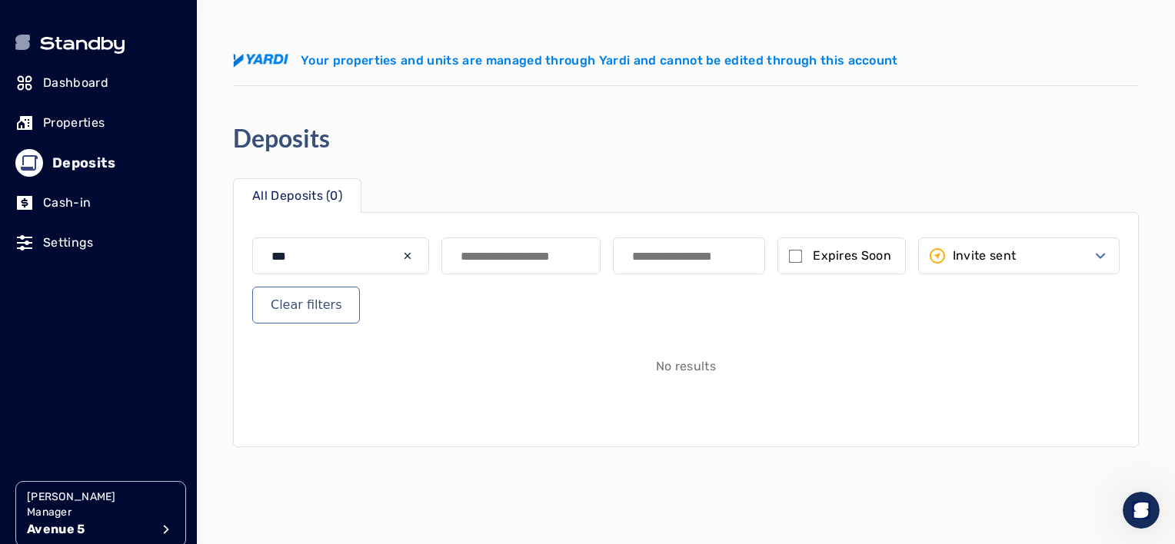
click at [856, 262] on label "Expires Soon" at bounding box center [852, 256] width 78 height 18
click at [954, 247] on p "Active" at bounding box center [972, 256] width 38 height 18
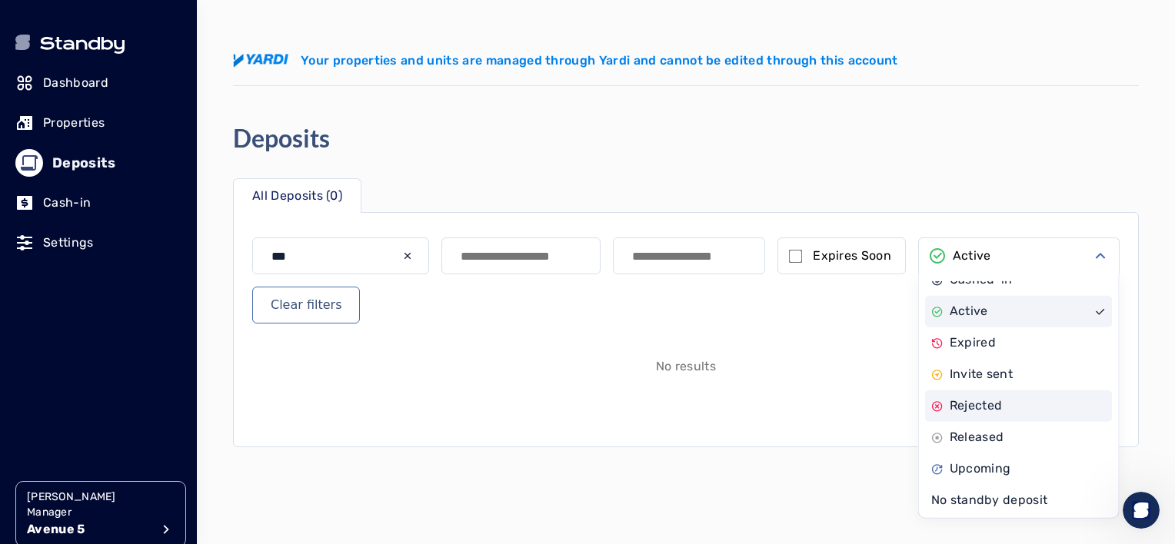
scroll to position [122, 0]
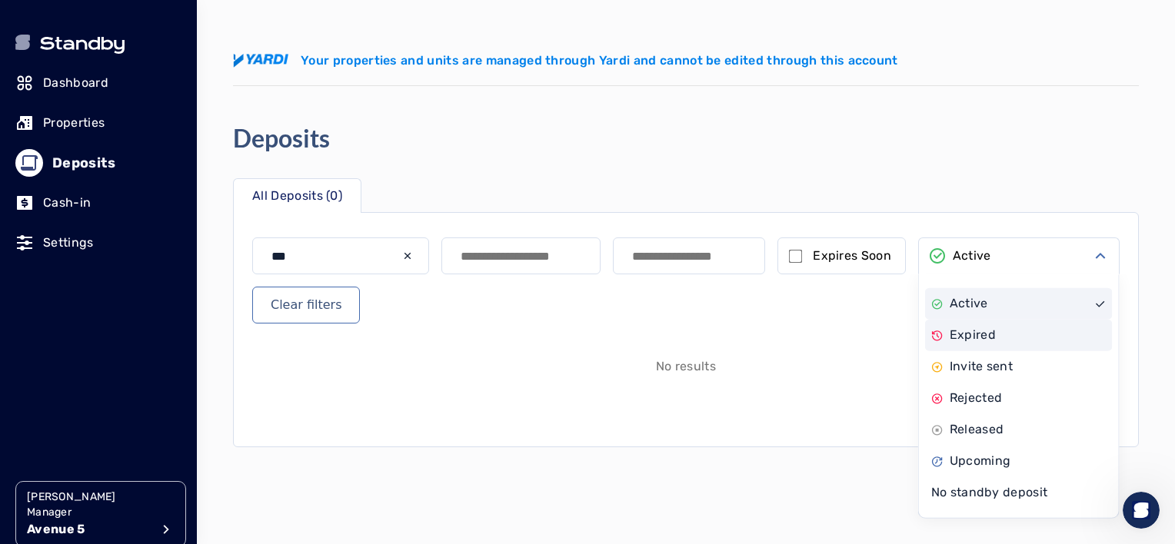
click at [994, 335] on div "Expired" at bounding box center [1019, 336] width 188 height 32
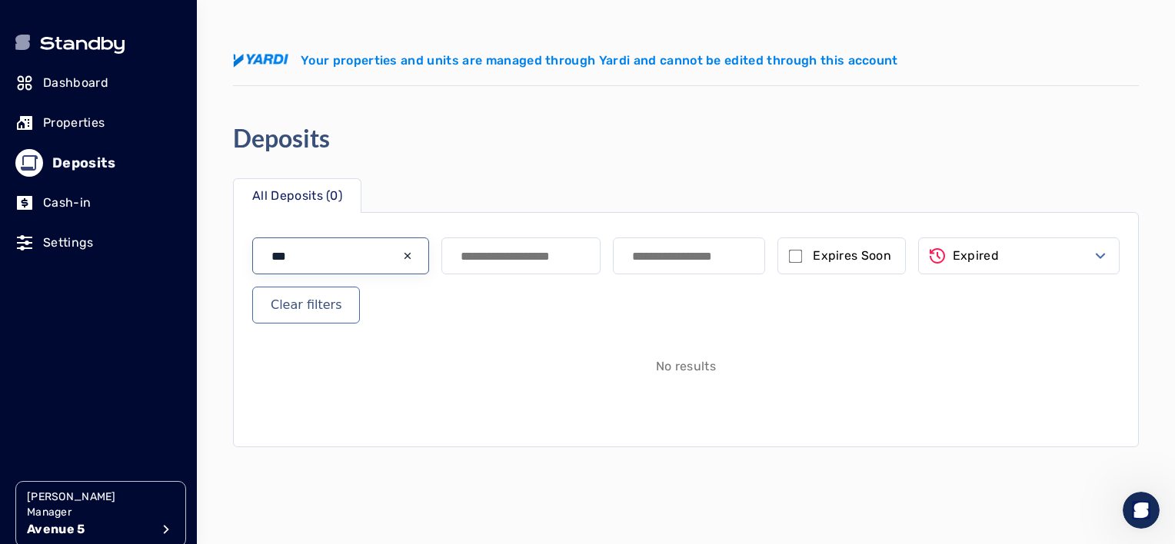
click at [340, 258] on input "***" at bounding box center [340, 256] width 177 height 37
type input "***"
click at [991, 255] on p "Expired" at bounding box center [976, 256] width 46 height 18
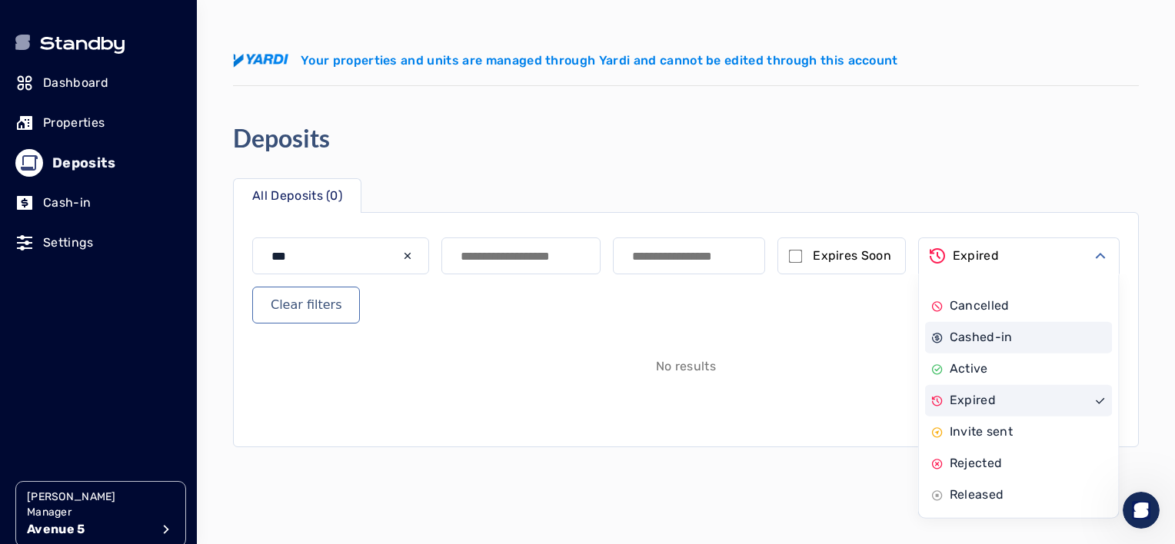
scroll to position [122, 0]
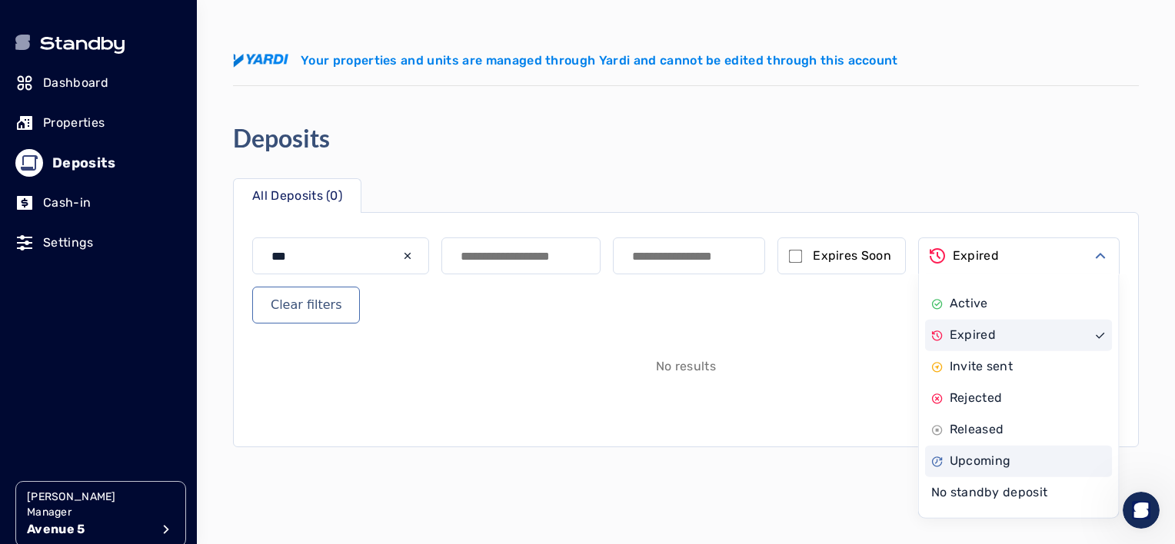
click at [987, 461] on p "Upcoming" at bounding box center [981, 461] width 62 height 18
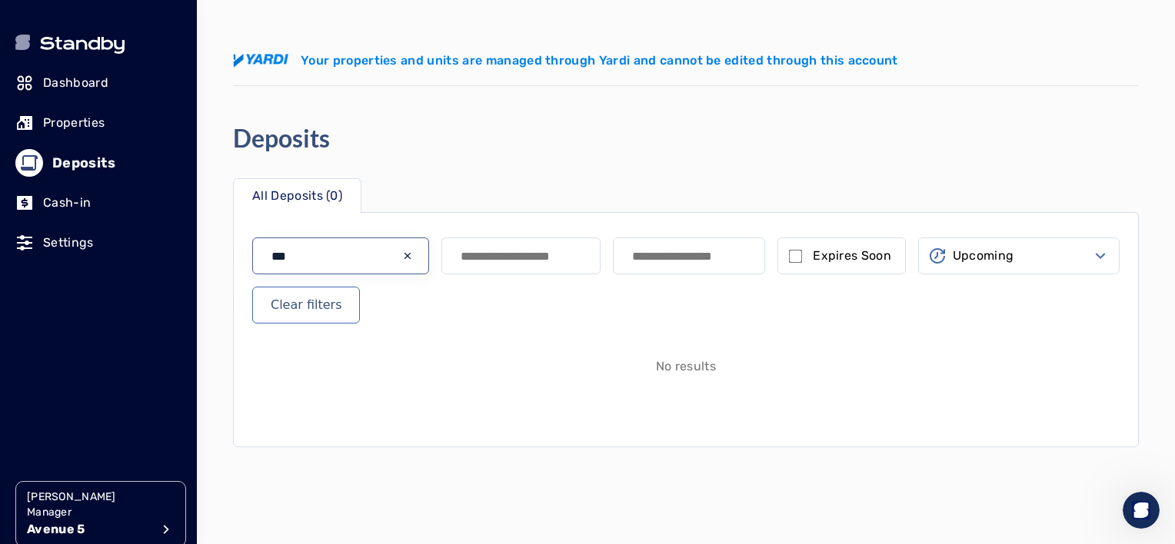
click at [351, 261] on input "***" at bounding box center [340, 256] width 177 height 37
click at [1062, 248] on button "Upcoming" at bounding box center [1018, 256] width 201 height 37
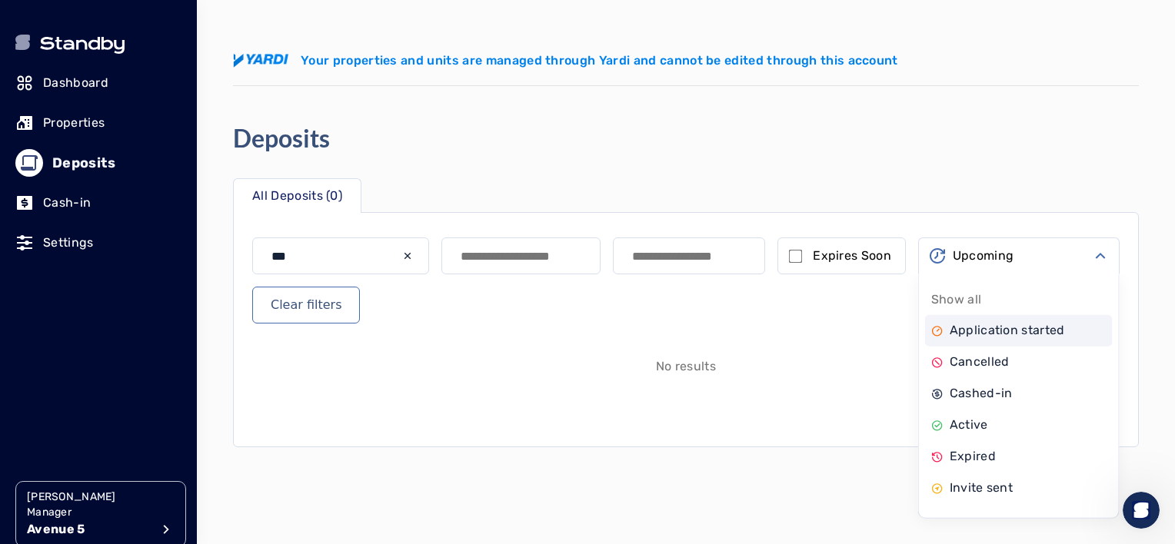
click at [994, 333] on p "Application started" at bounding box center [1007, 330] width 115 height 18
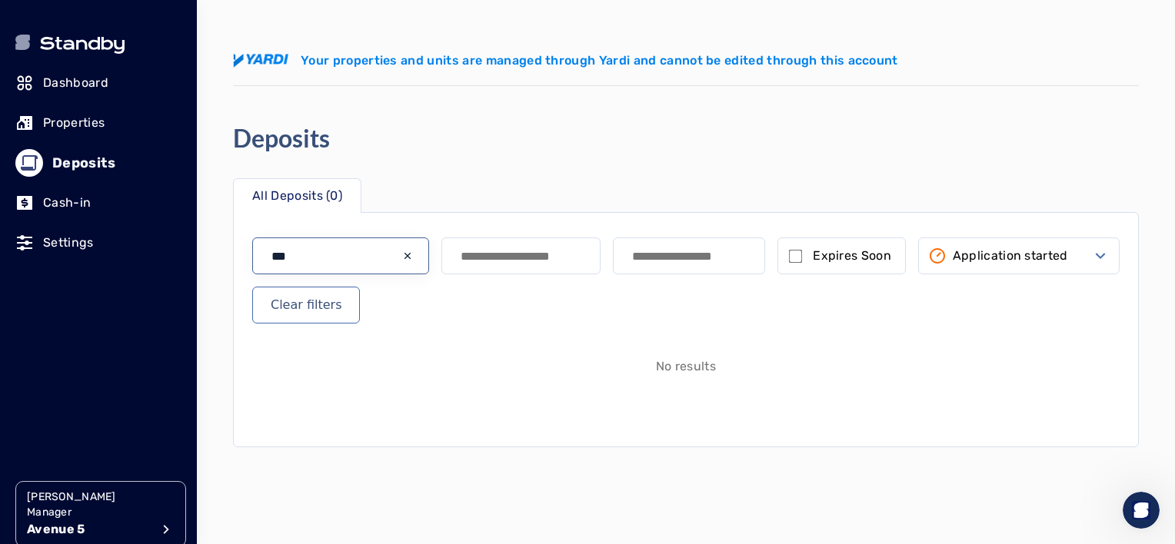
drag, startPoint x: 318, startPoint y: 271, endPoint x: 175, endPoint y: 277, distance: 142.4
click at [178, 277] on div "Dashboard Properties Deposits Cash-in Settings Lenox Burnet Manager Avenue 5 Me…" at bounding box center [587, 272] width 1175 height 544
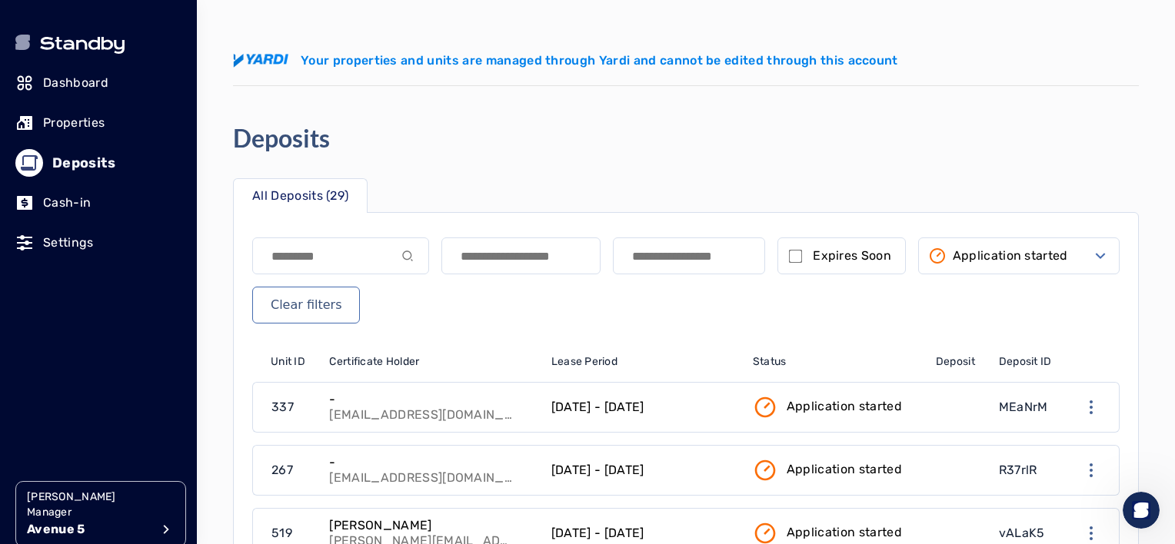
click at [329, 305] on button "Clear filters" at bounding box center [306, 305] width 108 height 37
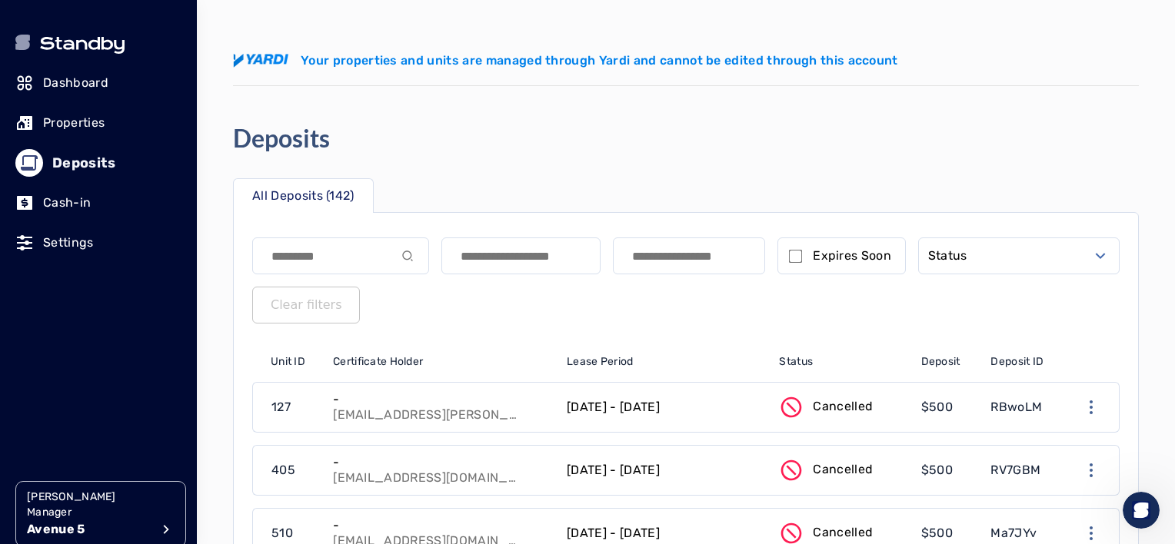
click at [91, 265] on div "Dashboard Properties Deposits Cash-in Settings" at bounding box center [98, 244] width 166 height 426
click at [90, 221] on div "Dashboard Properties Deposits Cash-in Settings" at bounding box center [98, 163] width 166 height 194
click at [88, 240] on p "Settings" at bounding box center [68, 243] width 51 height 18
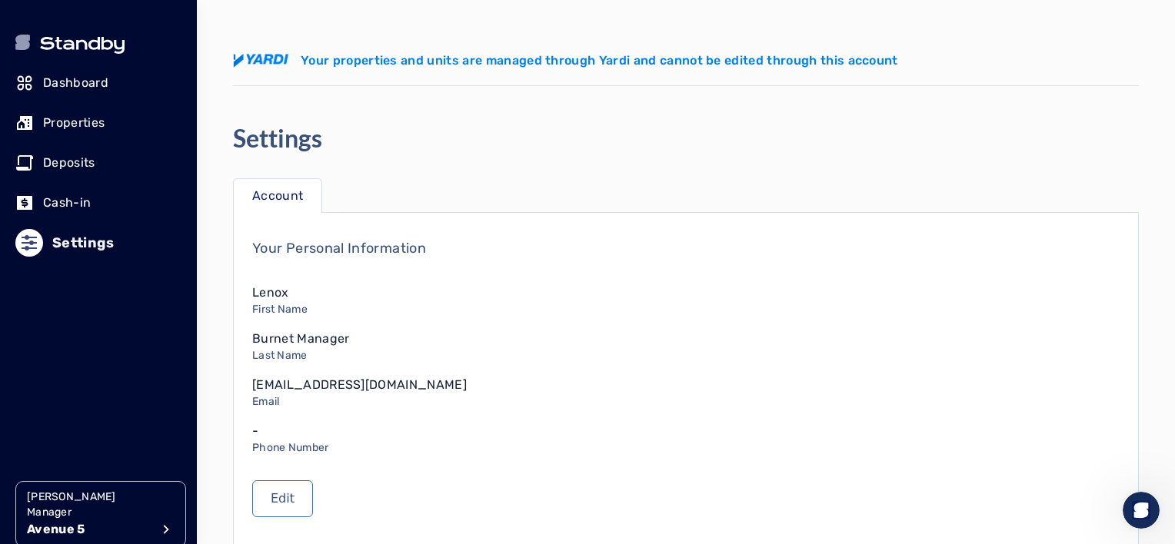
click at [110, 205] on link "Cash-in" at bounding box center [98, 203] width 166 height 34
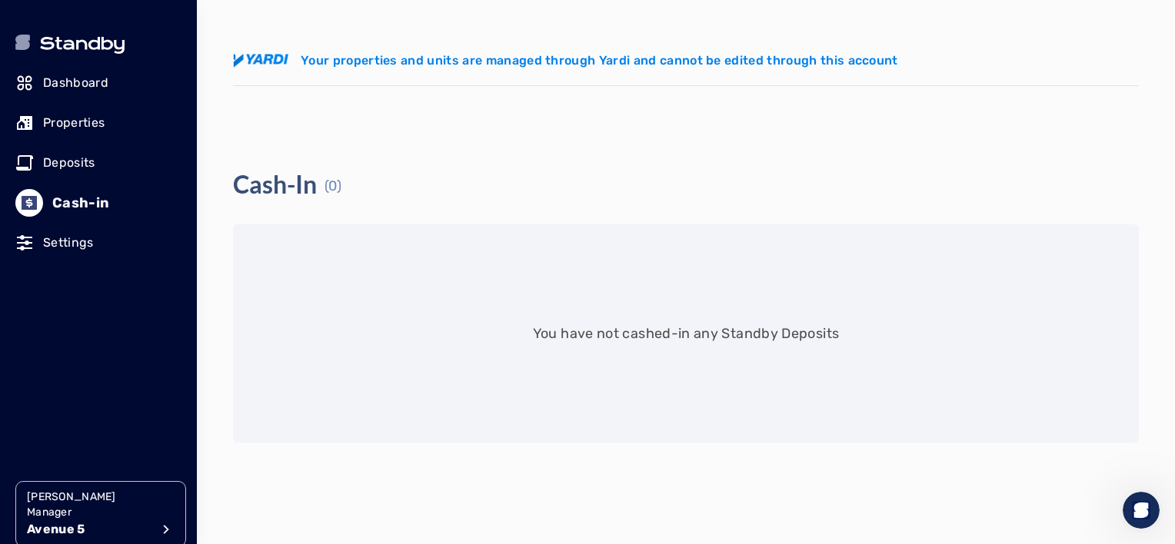
click at [78, 161] on p "Deposits" at bounding box center [69, 163] width 52 height 18
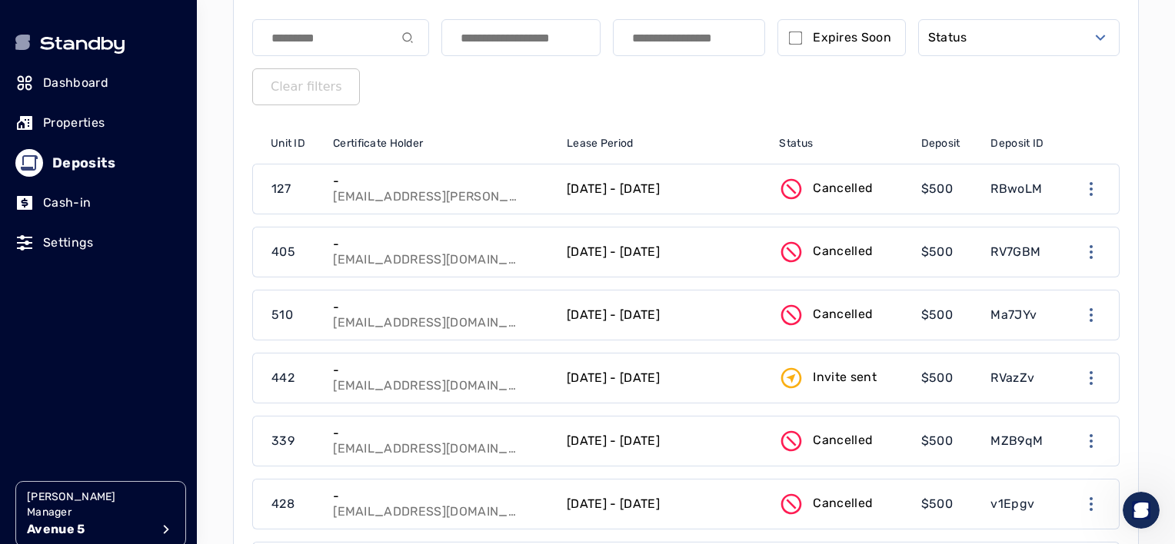
scroll to position [231, 0]
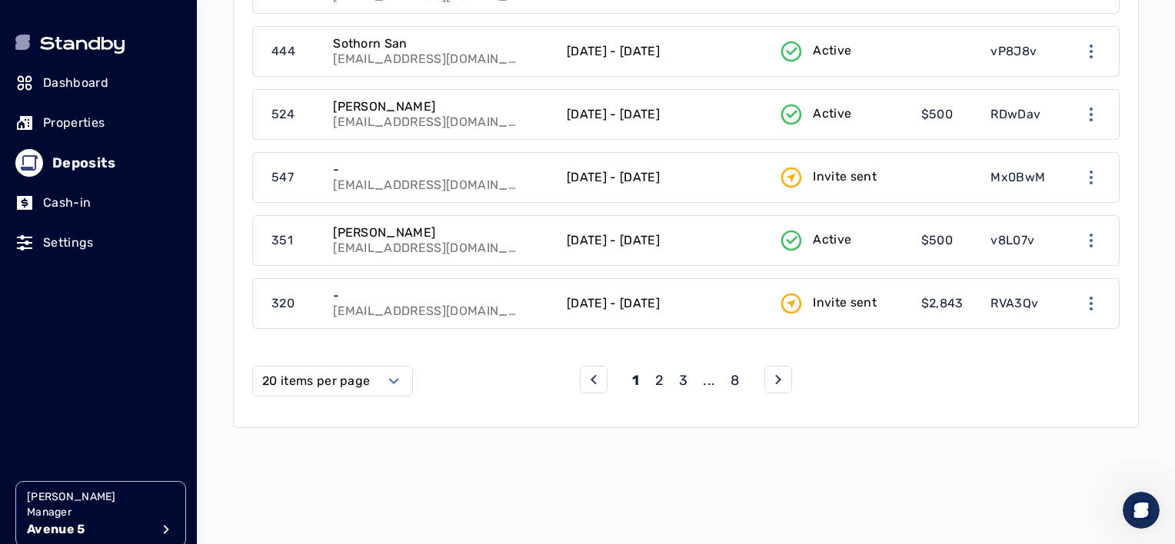
click at [96, 138] on link "Properties" at bounding box center [98, 123] width 166 height 34
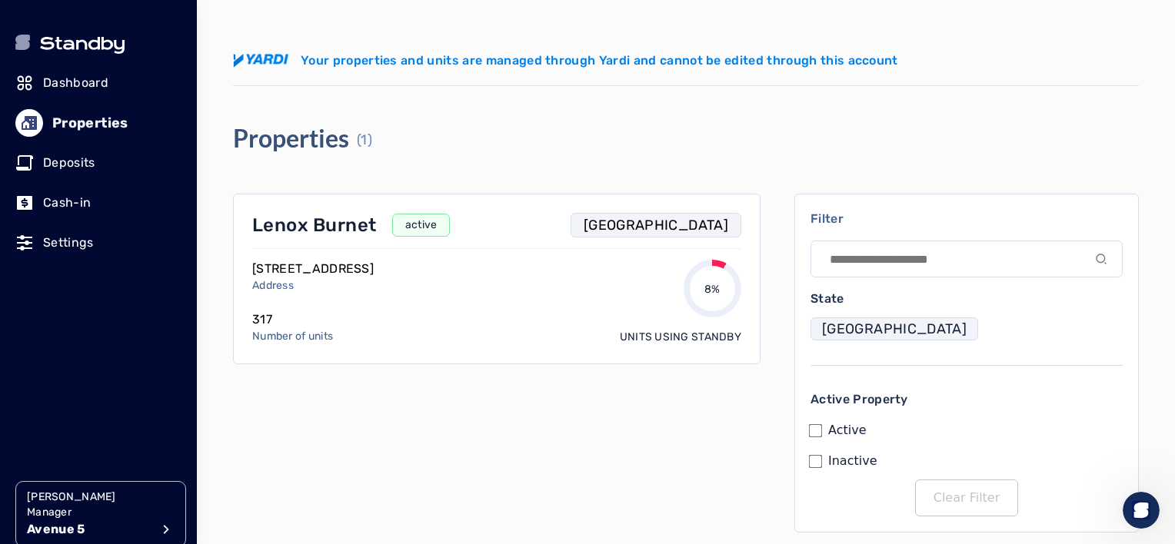
click at [694, 286] on div "8%" at bounding box center [713, 289] width 58 height 58
click at [628, 351] on div "Lenox Burnet active TX [STREET_ADDRESS] Address 317 Number of units 8% Units us…" at bounding box center [497, 279] width 528 height 171
click at [374, 335] on div "317 Number of units" at bounding box center [313, 328] width 122 height 34
click at [668, 486] on div "Lenox Burnet active TX [STREET_ADDRESS] Address 317 Number of units 8% Units us…" at bounding box center [497, 363] width 528 height 339
click at [791, 116] on div "Your properties and units are managed through Yardi and cannot be edited throug…" at bounding box center [686, 328] width 906 height 656
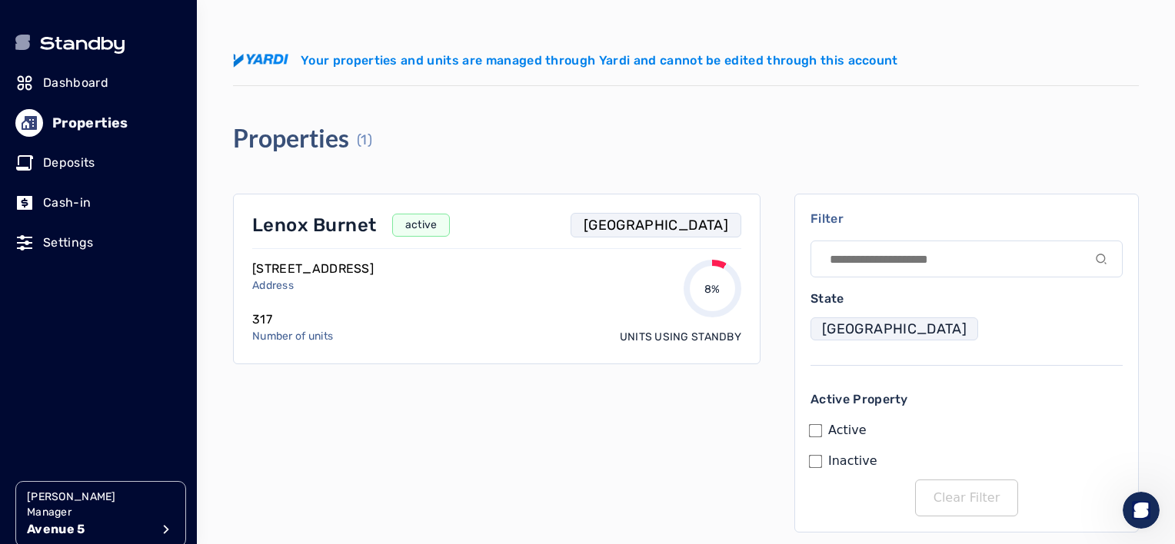
click at [95, 77] on p "Dashboard" at bounding box center [75, 83] width 65 height 18
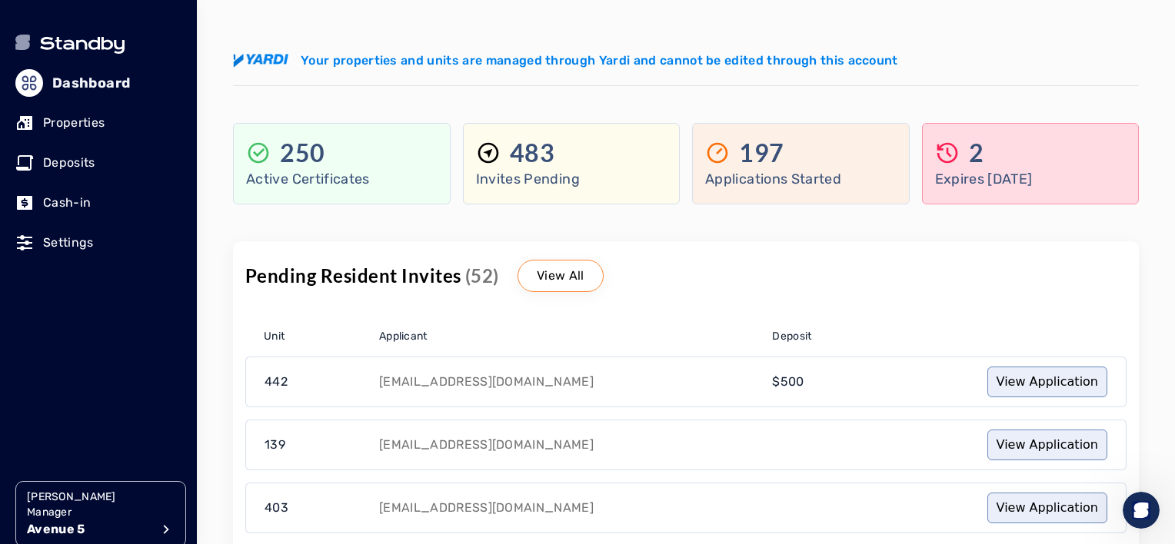
drag, startPoint x: 1083, startPoint y: 163, endPoint x: 642, endPoint y: 188, distance: 441.4
click at [1077, 167] on div "2" at bounding box center [1030, 153] width 191 height 31
click at [759, 178] on p "Applications Started" at bounding box center [800, 179] width 191 height 22
click at [525, 174] on p "Invites Pending" at bounding box center [571, 179] width 191 height 22
click at [315, 181] on p "Active Certificates" at bounding box center [341, 179] width 191 height 22
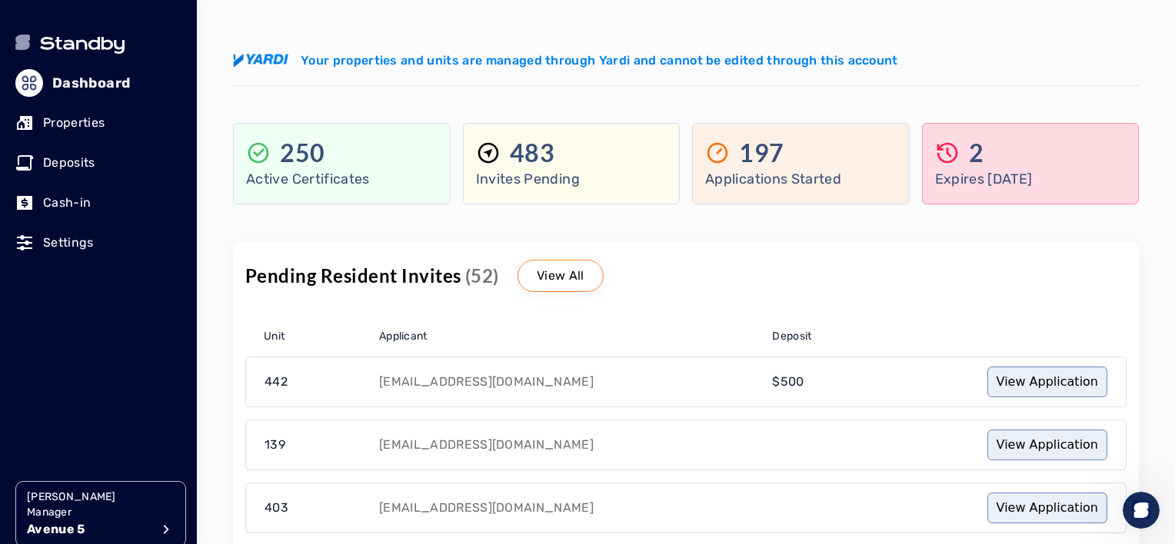
click at [464, 40] on div "Your properties and units are managed through Yardi and cannot be edited throug…" at bounding box center [686, 61] width 906 height 49
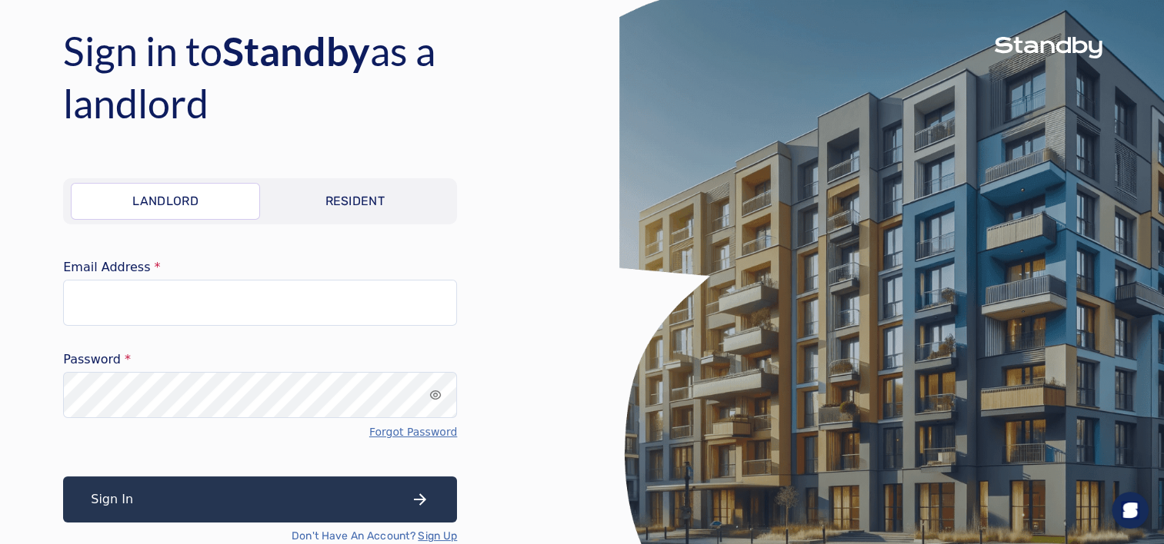
click at [377, 190] on link "Resident" at bounding box center [354, 201] width 189 height 37
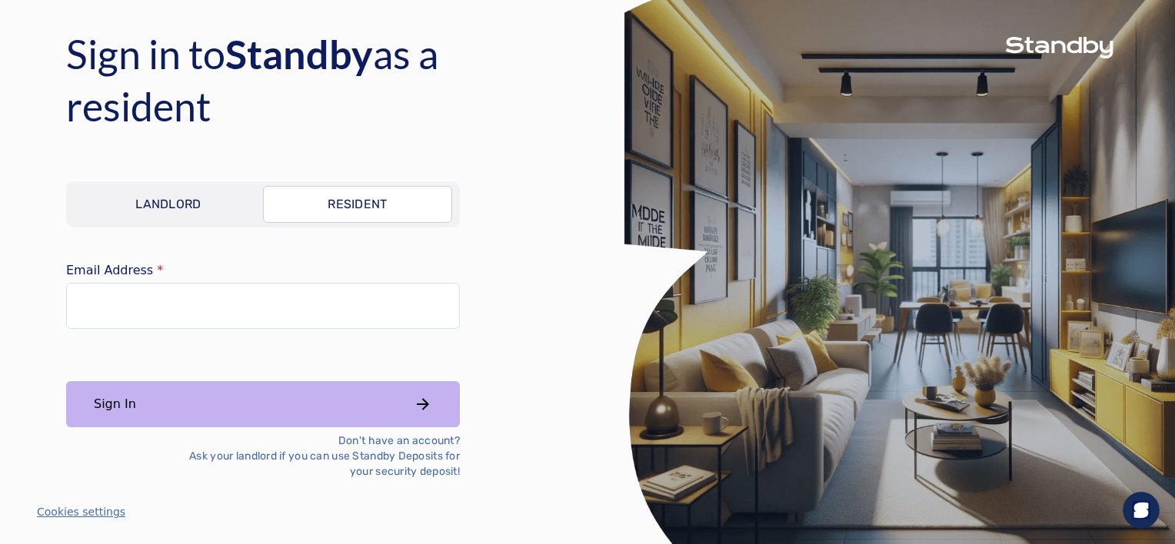
click at [164, 218] on link "Landlord" at bounding box center [168, 204] width 189 height 37
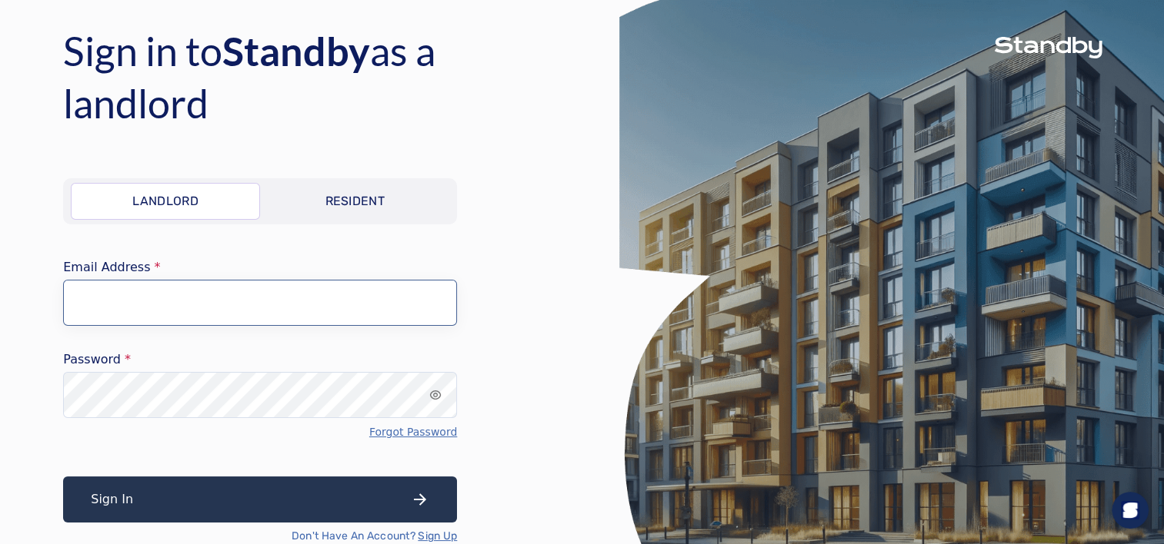
click at [228, 317] on input "Email Address" at bounding box center [260, 303] width 394 height 46
type input "**********"
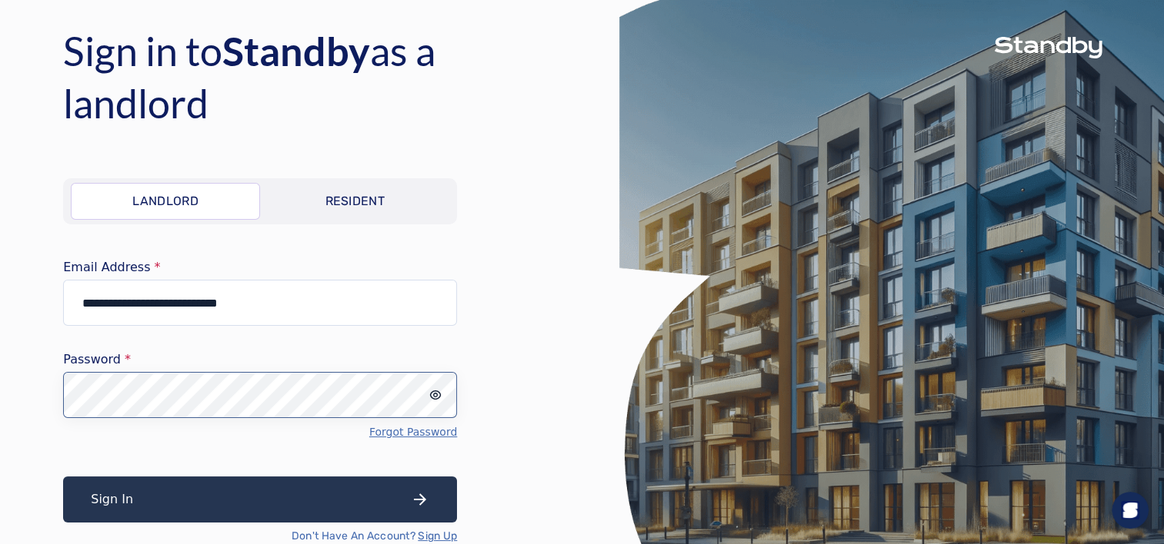
click at [63, 477] on button "Sign In" at bounding box center [260, 500] width 394 height 46
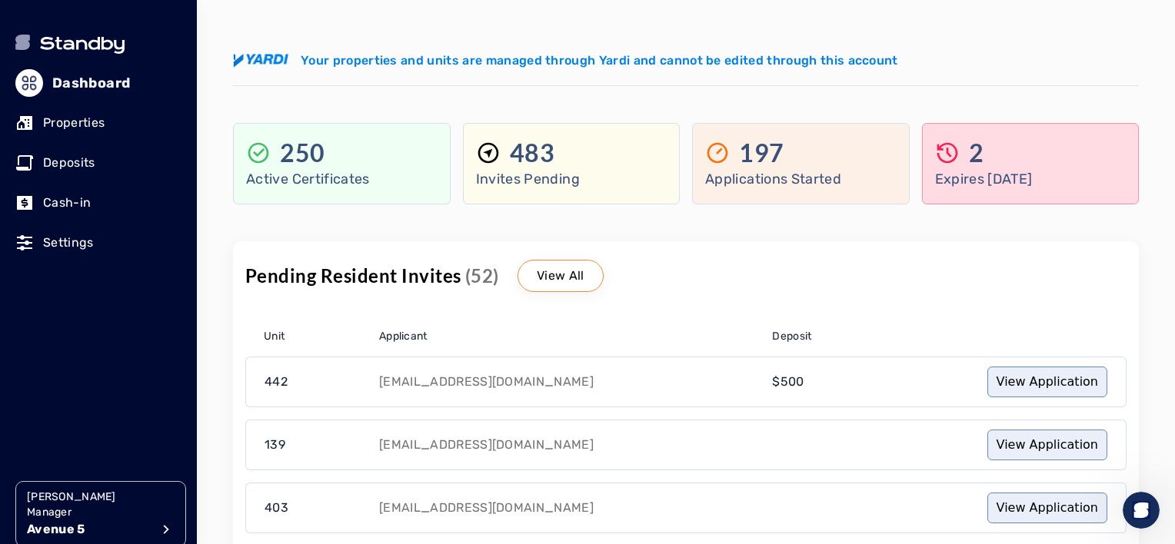
click at [105, 120] on p "Properties" at bounding box center [74, 123] width 62 height 18
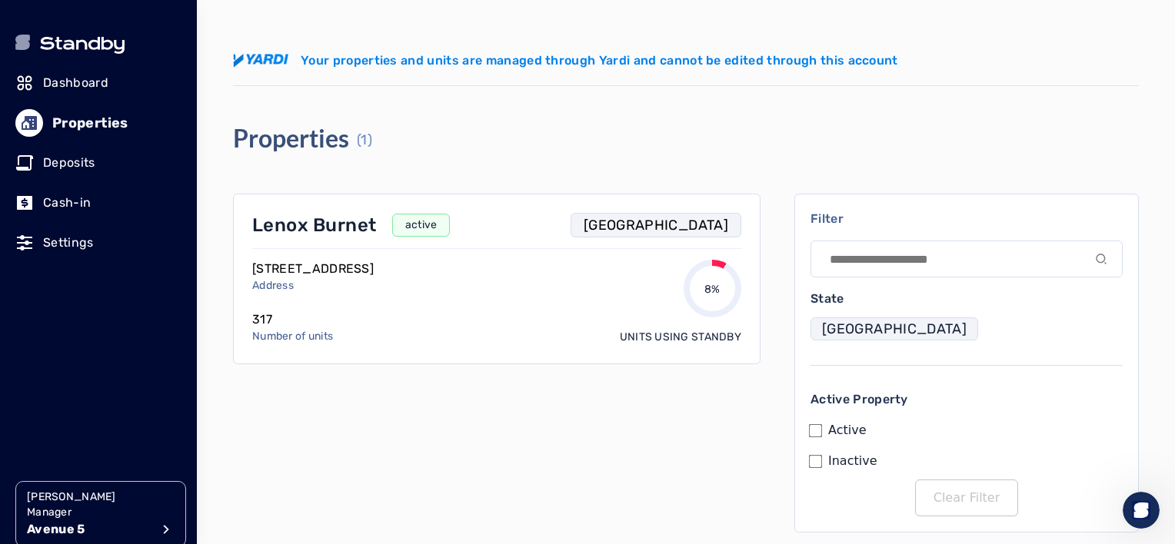
click at [92, 86] on p "Dashboard" at bounding box center [75, 83] width 65 height 18
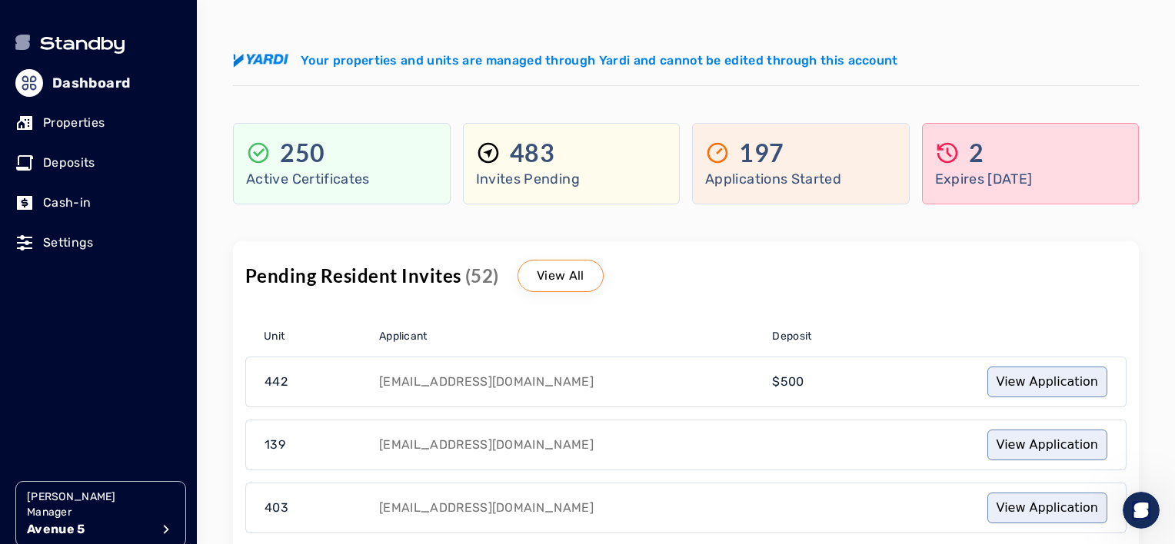
click at [578, 160] on div "483" at bounding box center [571, 153] width 191 height 31
click at [575, 271] on p "View All" at bounding box center [561, 276] width 48 height 18
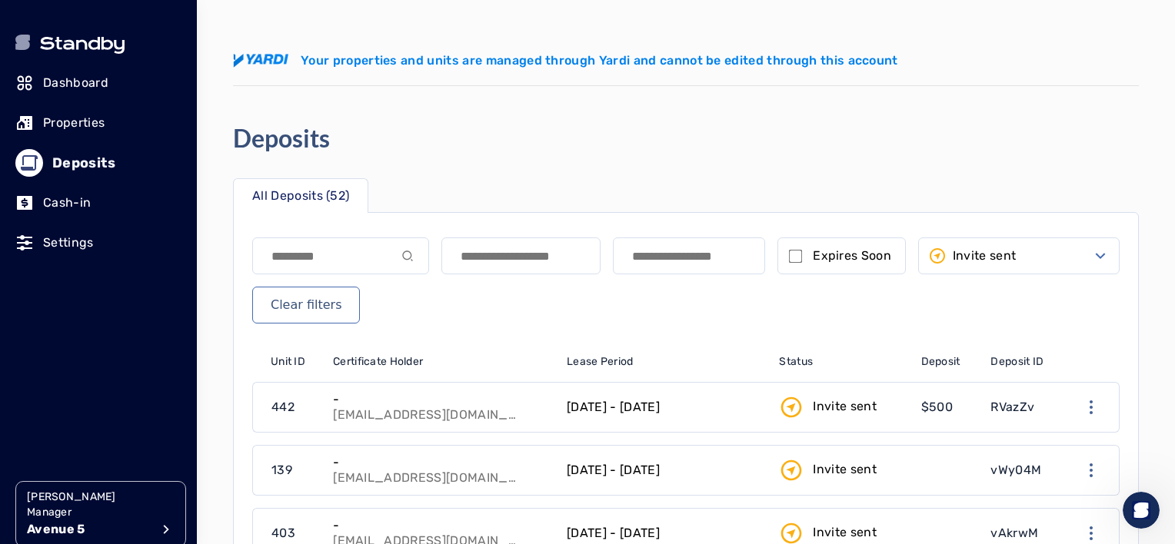
click at [1072, 261] on button "Invite sent" at bounding box center [1018, 256] width 201 height 37
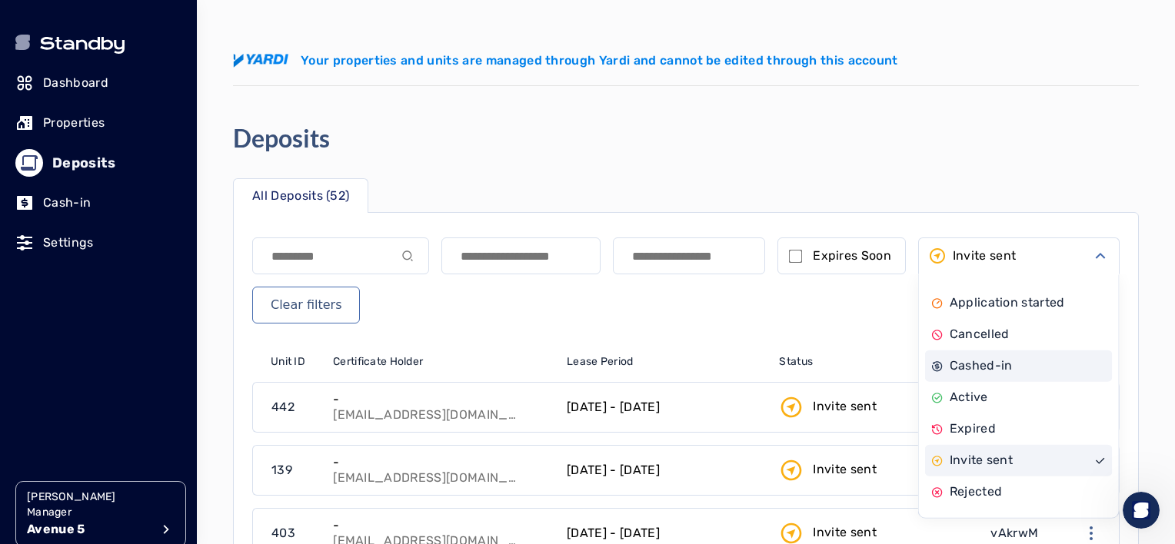
scroll to position [77, 0]
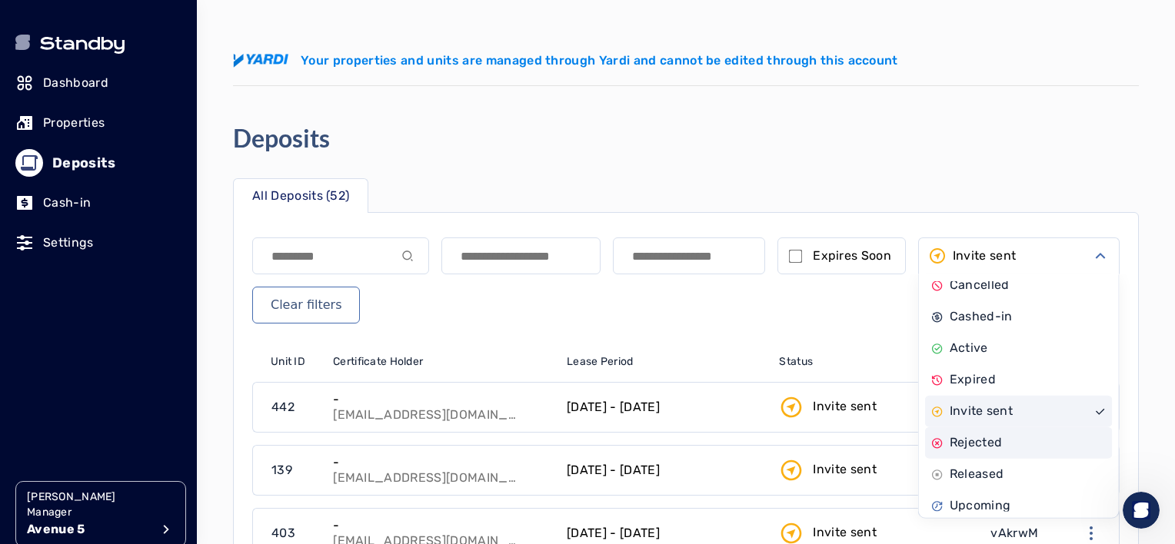
click at [997, 436] on div "Rejected" at bounding box center [1019, 444] width 188 height 32
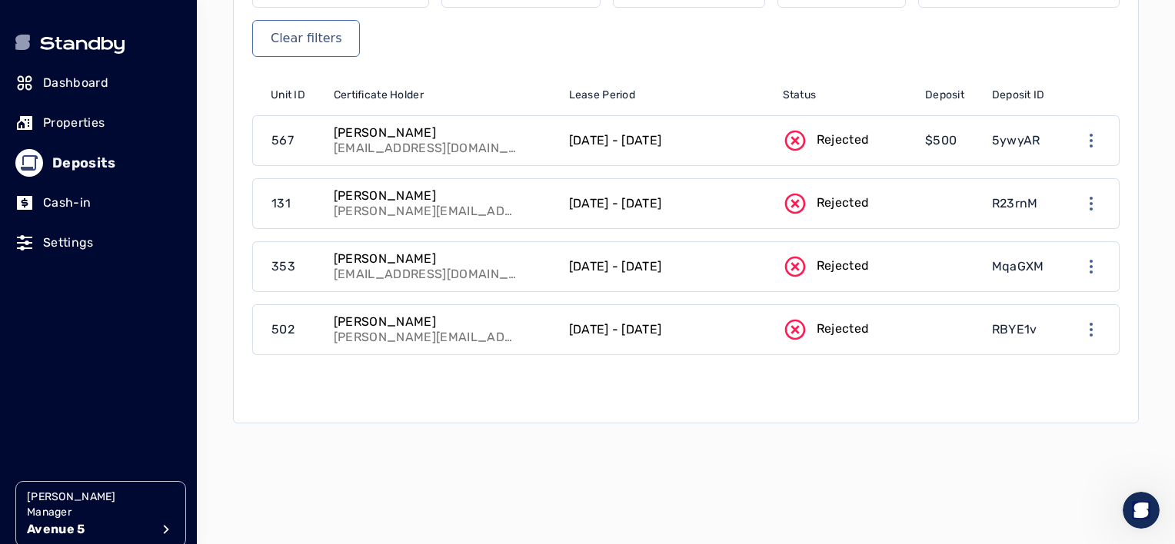
scroll to position [268, 0]
click at [1101, 336] on div at bounding box center [1092, 329] width 54 height 49
click at [1092, 328] on icon "button" at bounding box center [1091, 329] width 3 height 14
click at [1101, 385] on link "Open deposit details" at bounding box center [1098, 380] width 142 height 25
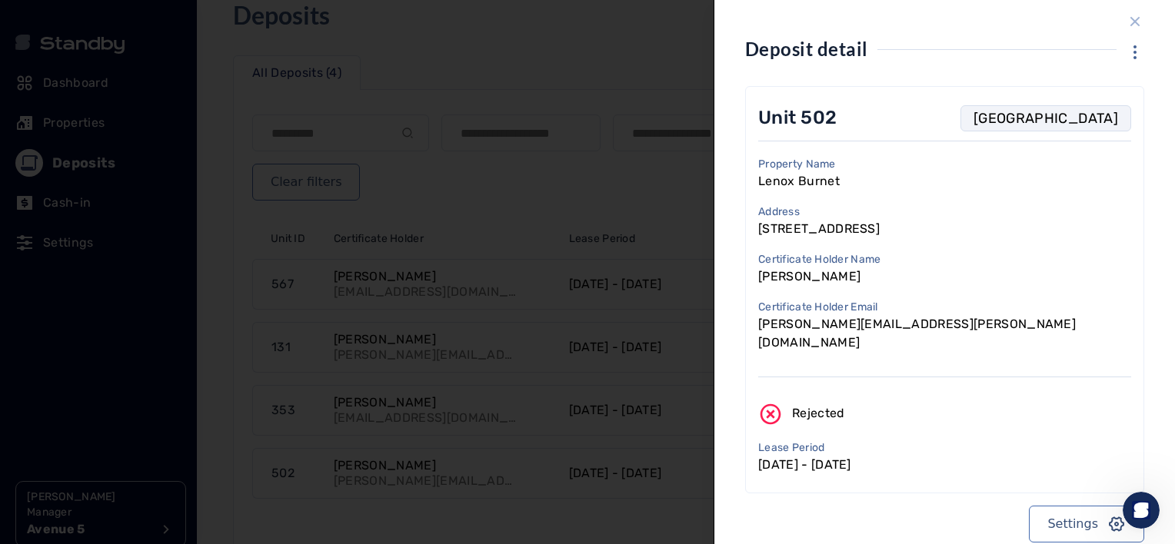
scroll to position [28, 0]
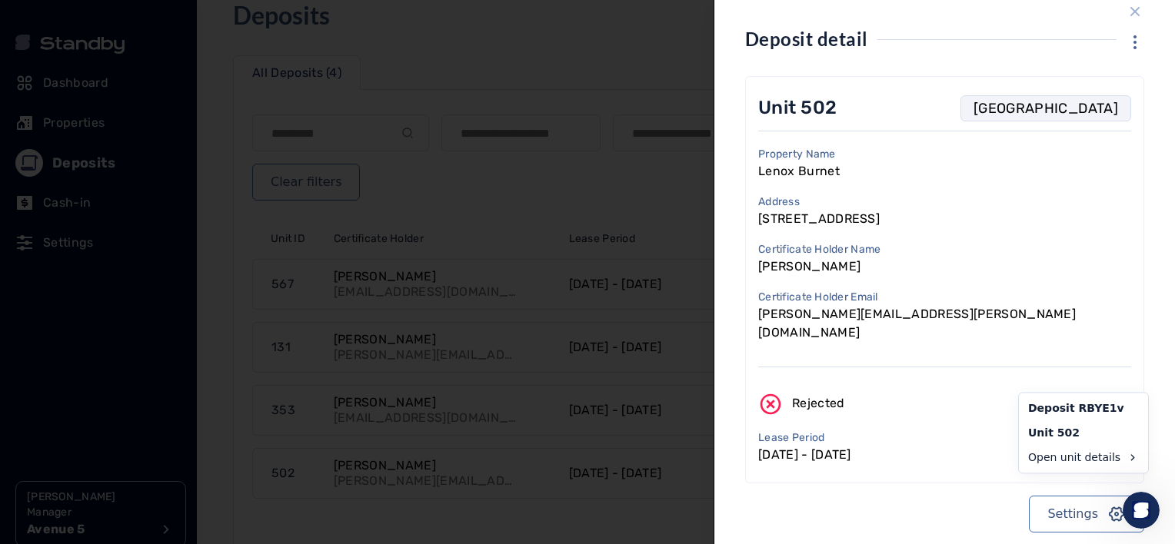
click at [1063, 496] on button "Settings" at bounding box center [1086, 514] width 115 height 37
click at [979, 493] on div "Unit 502 TX Property Name Lenox Burnet Address [STREET_ADDRESS] Certificate Hol…" at bounding box center [944, 304] width 399 height 457
click at [631, 55] on div at bounding box center [587, 272] width 1175 height 544
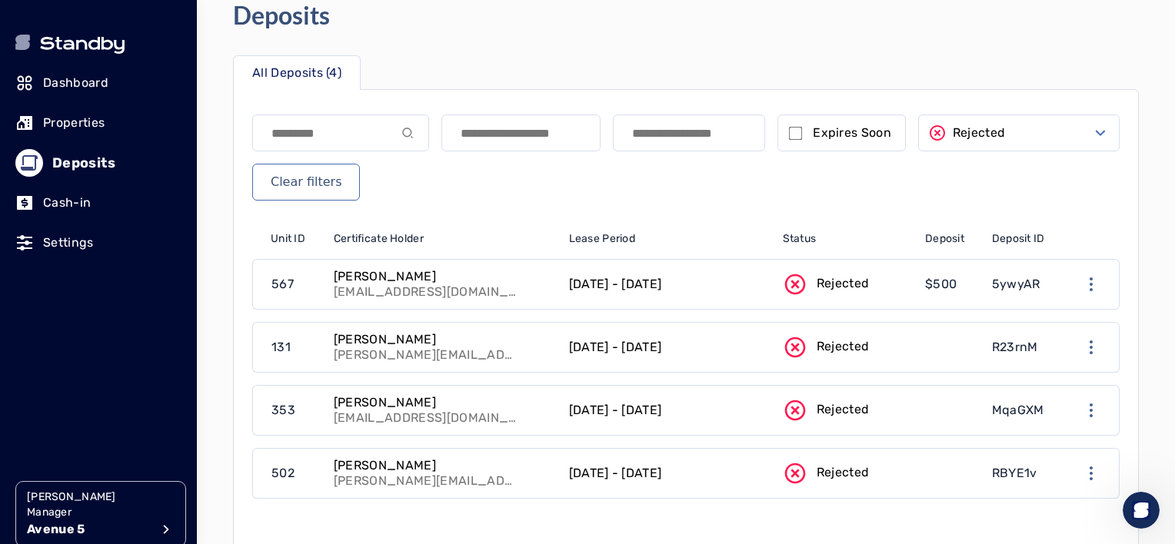
click at [149, 301] on div at bounding box center [98, 364] width 166 height 185
click at [186, 278] on div "Dashboard Properties Deposits Cash-in Settings Lenox Burnet Manager Avenue 5" at bounding box center [98, 281] width 197 height 563
